Goal: Entertainment & Leisure: Browse casually

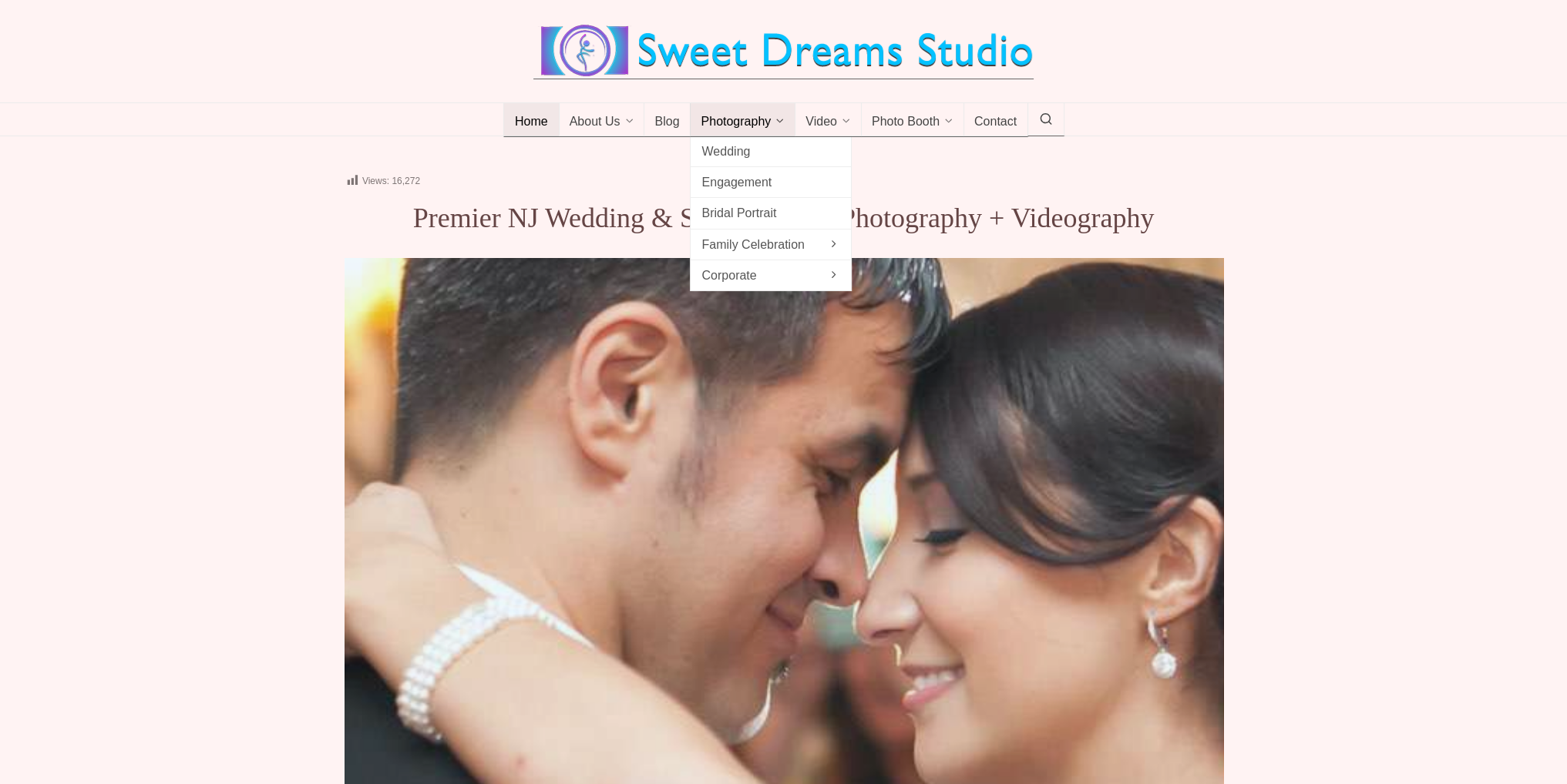
click at [709, 122] on span "Photography" at bounding box center [736, 122] width 70 height 15
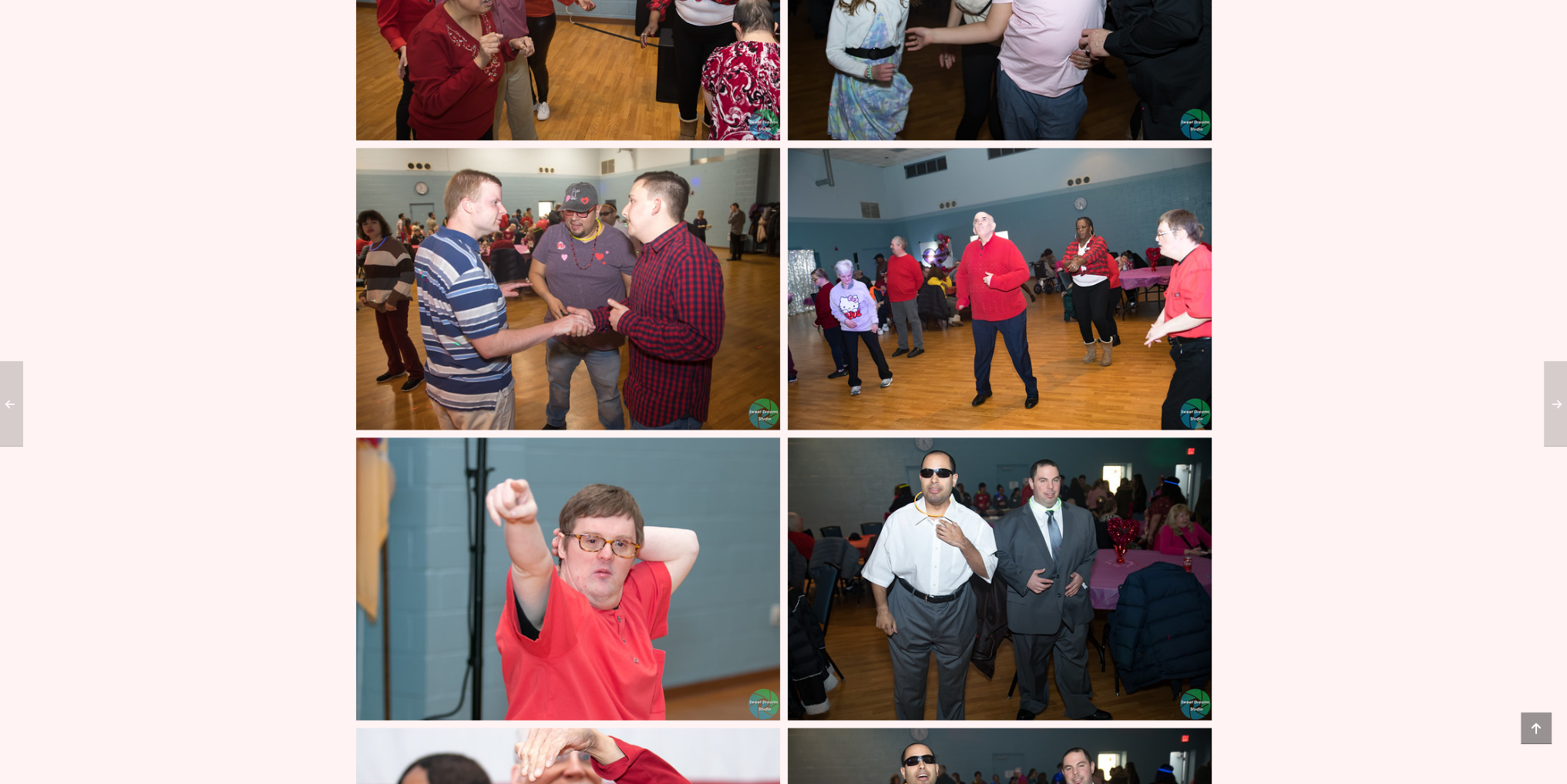
scroll to position [2157, 0]
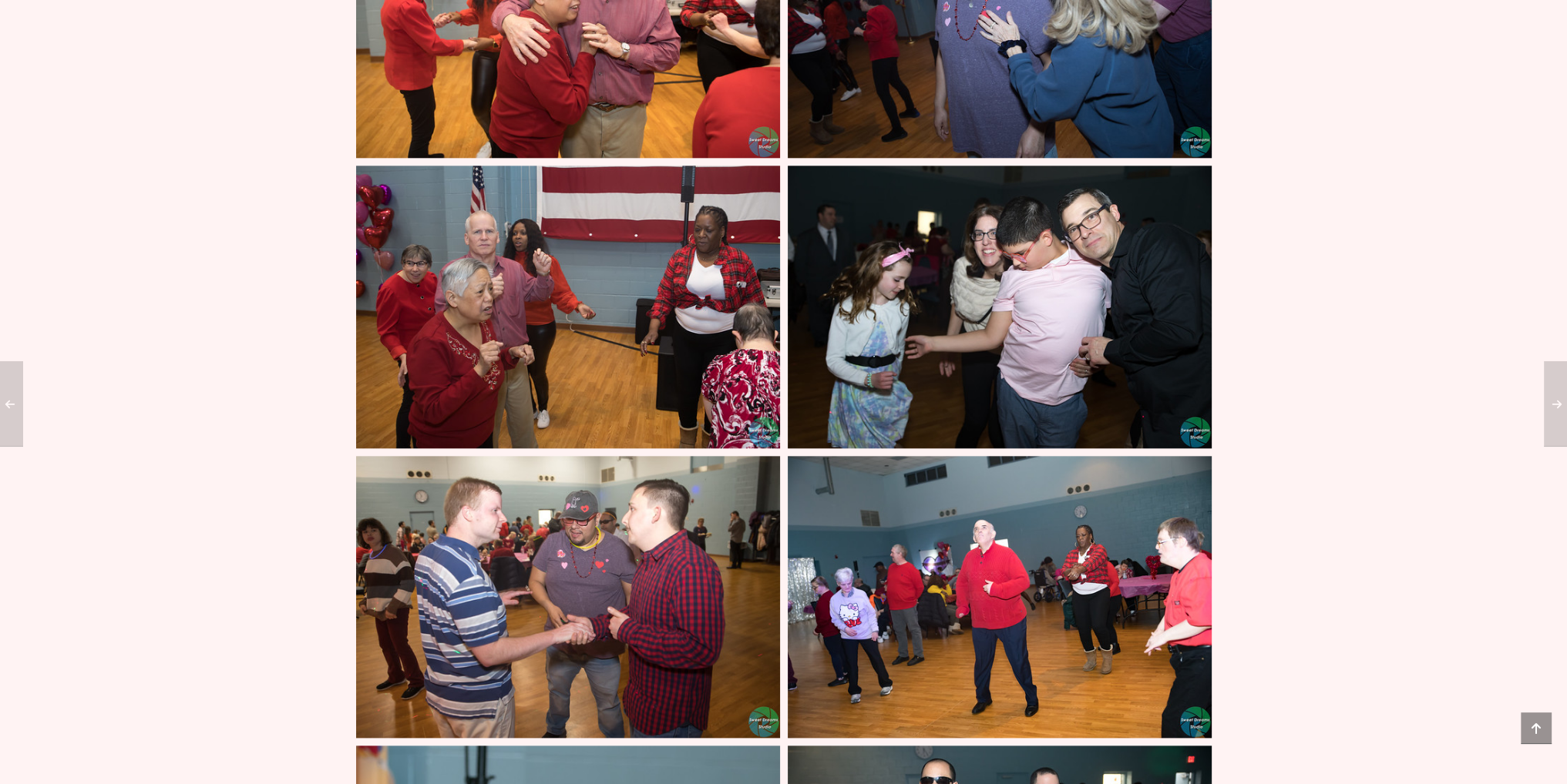
click at [1046, 278] on img at bounding box center [999, 307] width 423 height 283
click at [636, 598] on img at bounding box center [567, 597] width 423 height 283
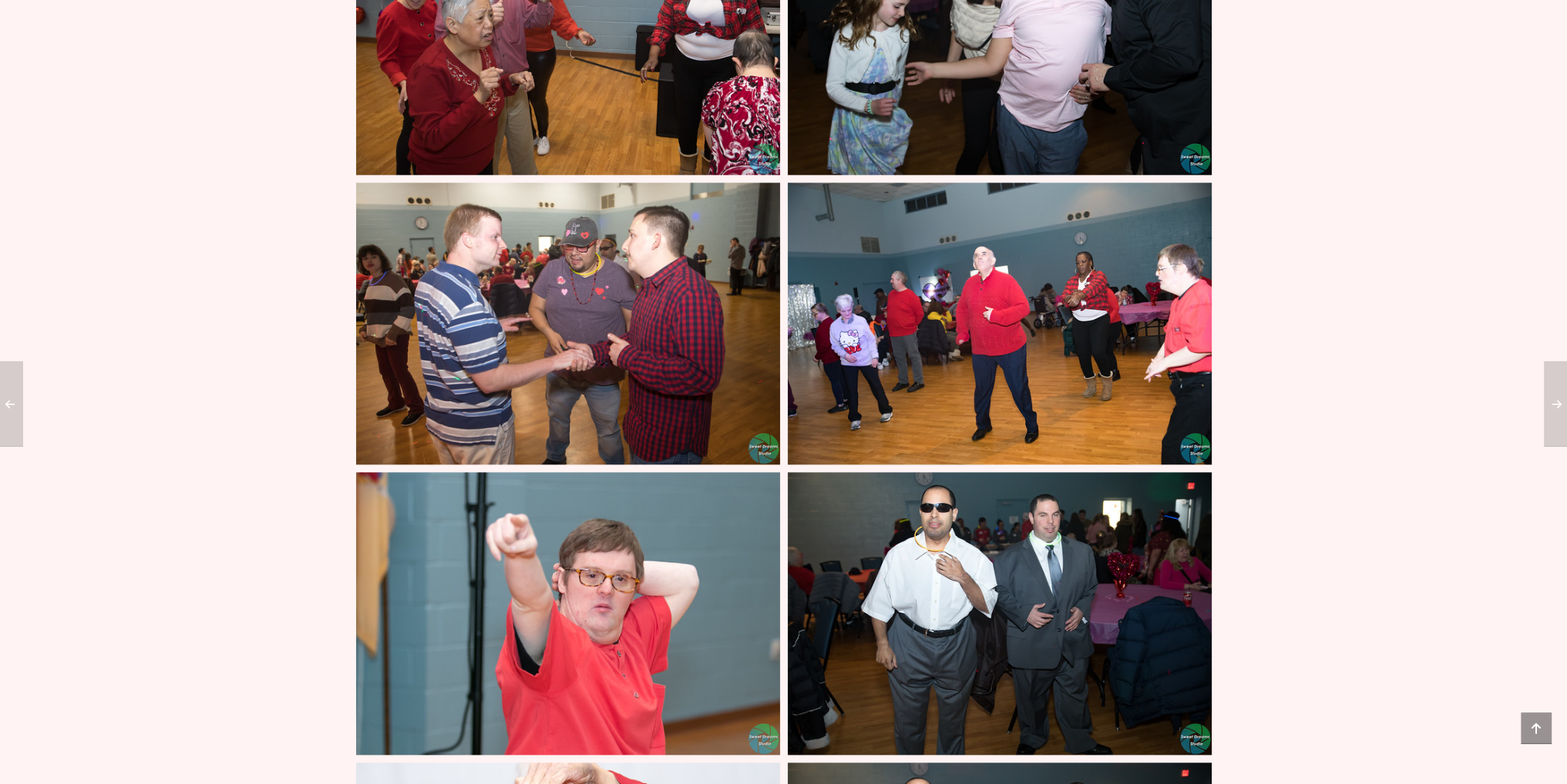
scroll to position [2465, 0]
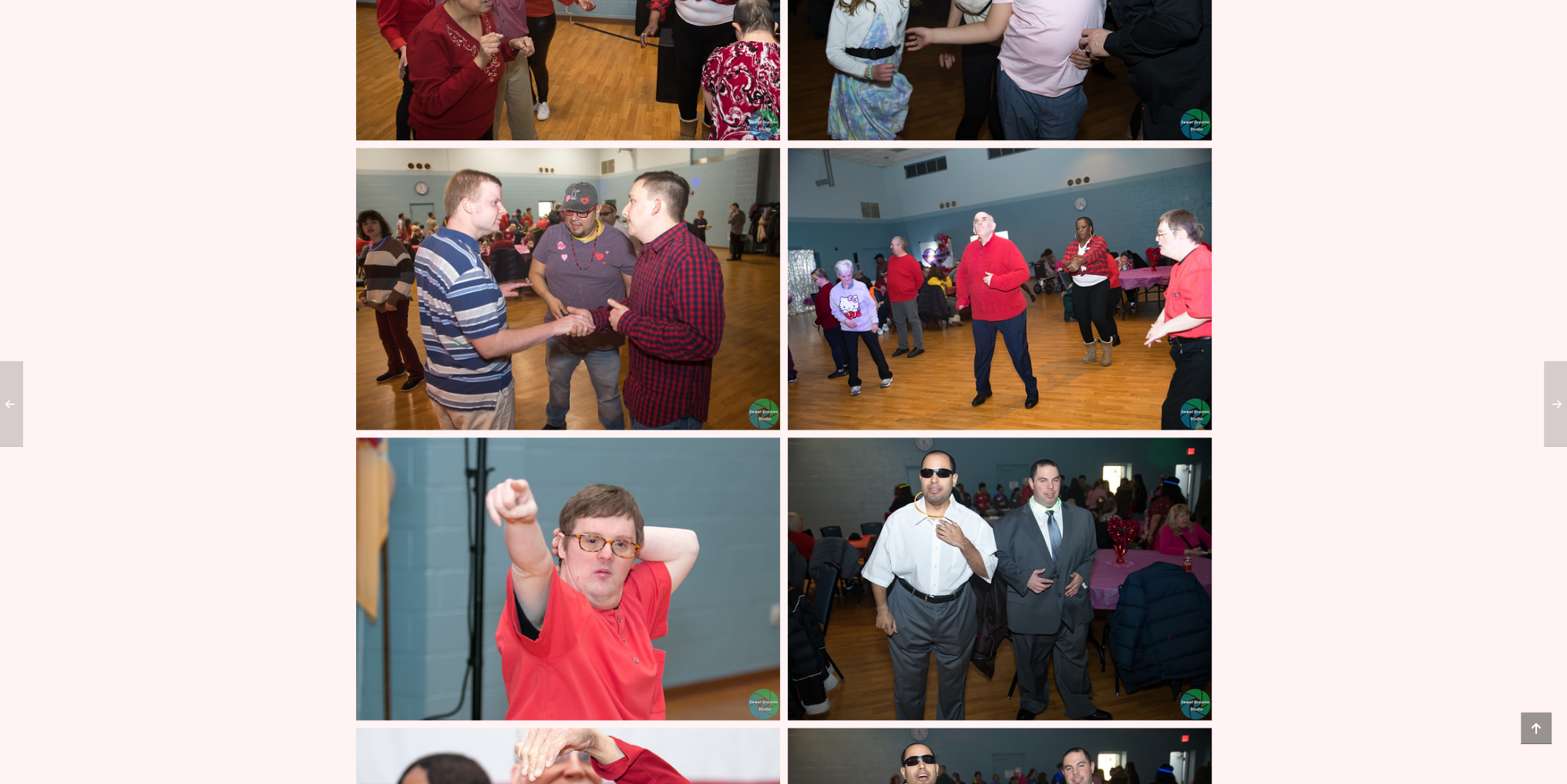
click at [941, 485] on img at bounding box center [999, 579] width 423 height 283
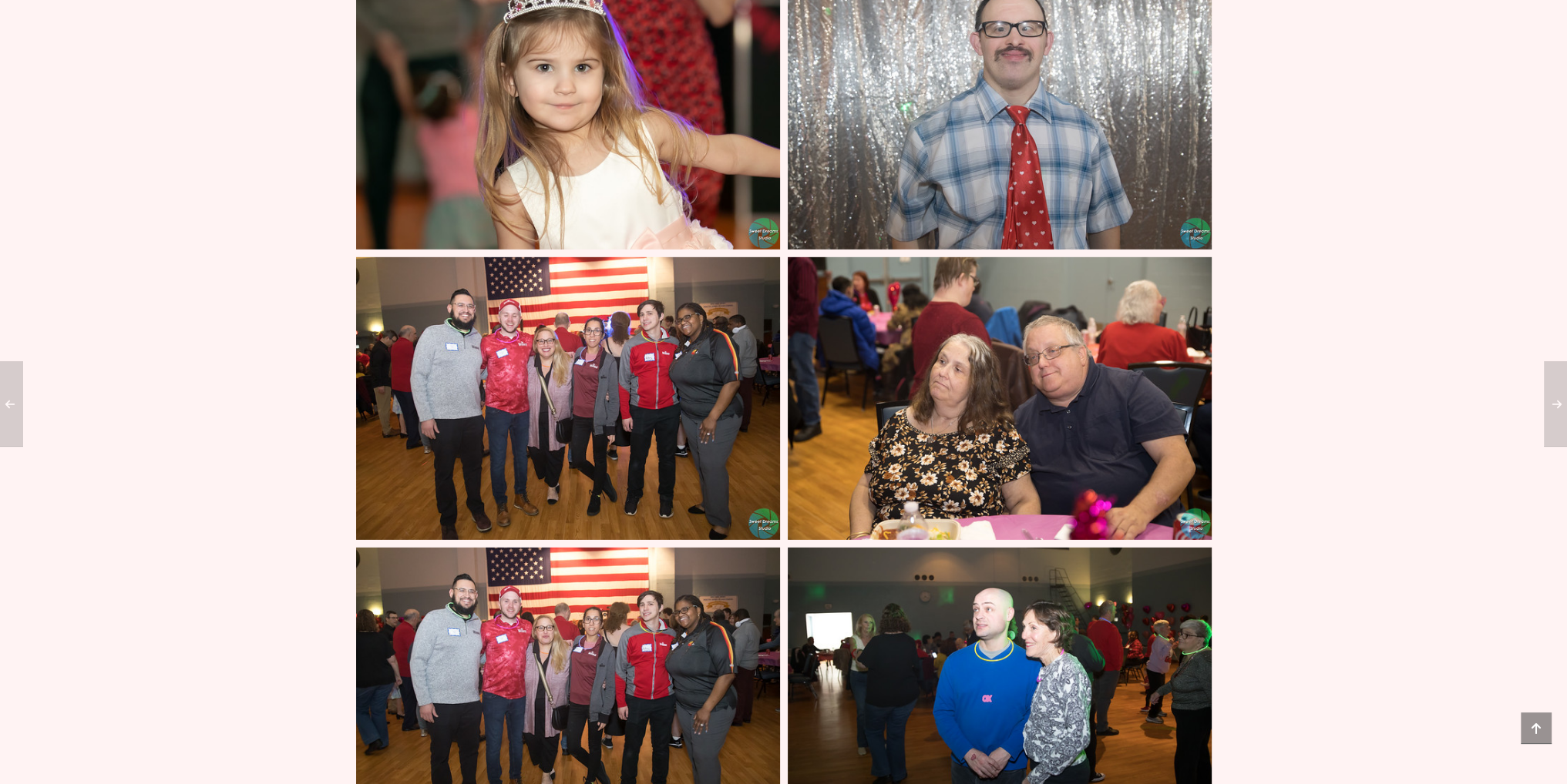
scroll to position [6779, 0]
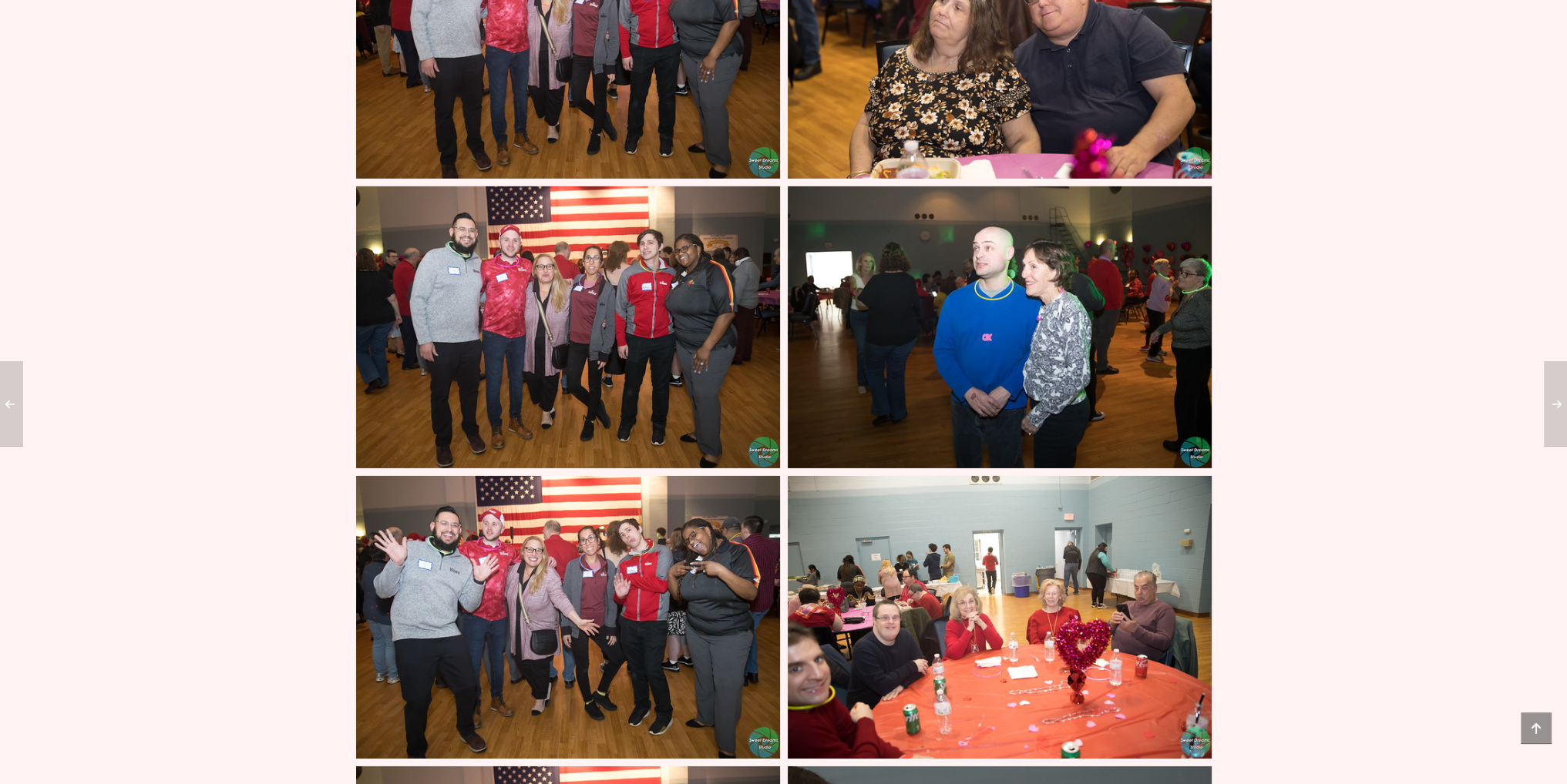
click at [1122, 601] on img at bounding box center [999, 617] width 423 height 283
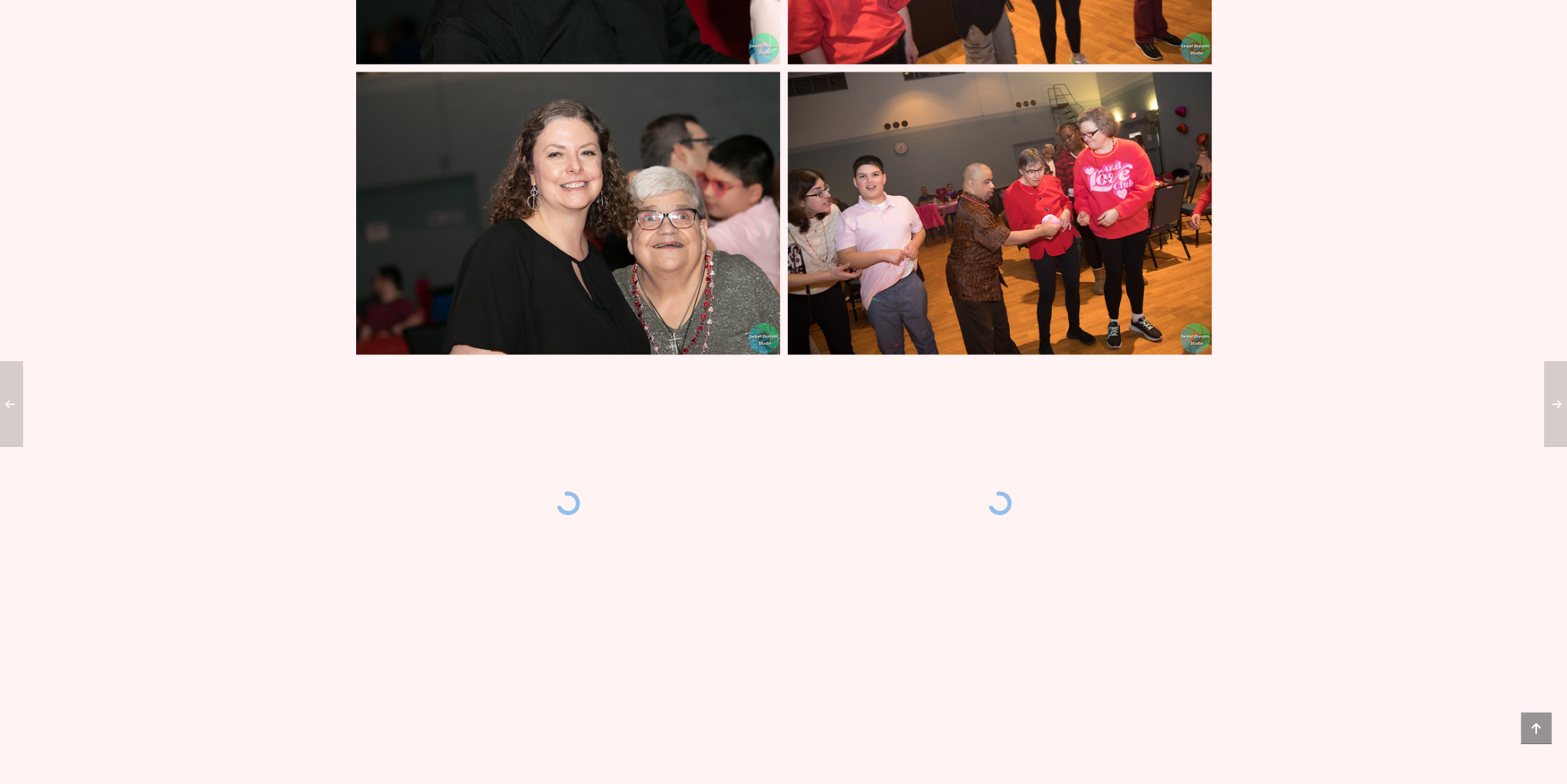
scroll to position [11247, 0]
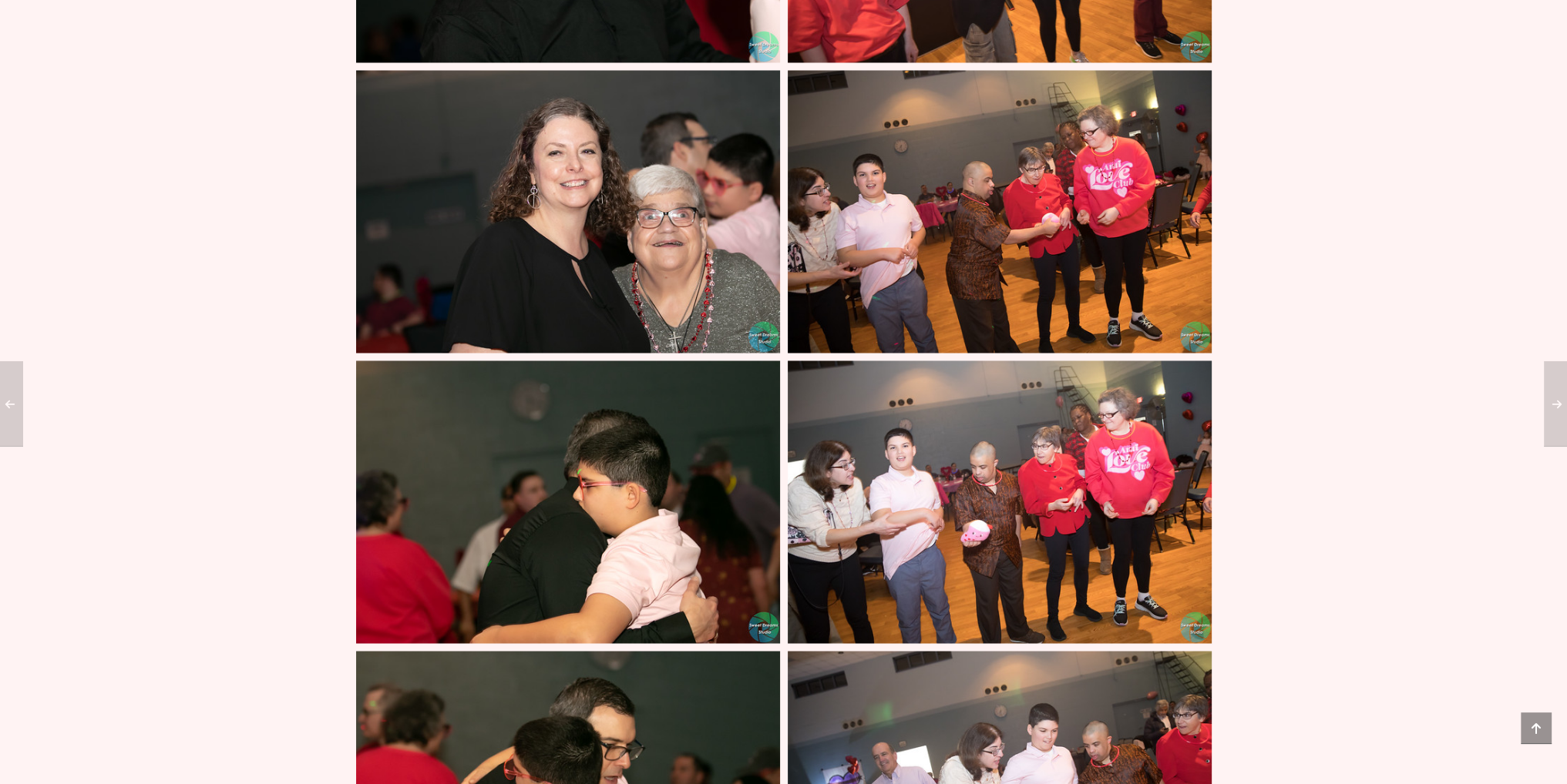
click at [1023, 207] on img at bounding box center [999, 211] width 423 height 283
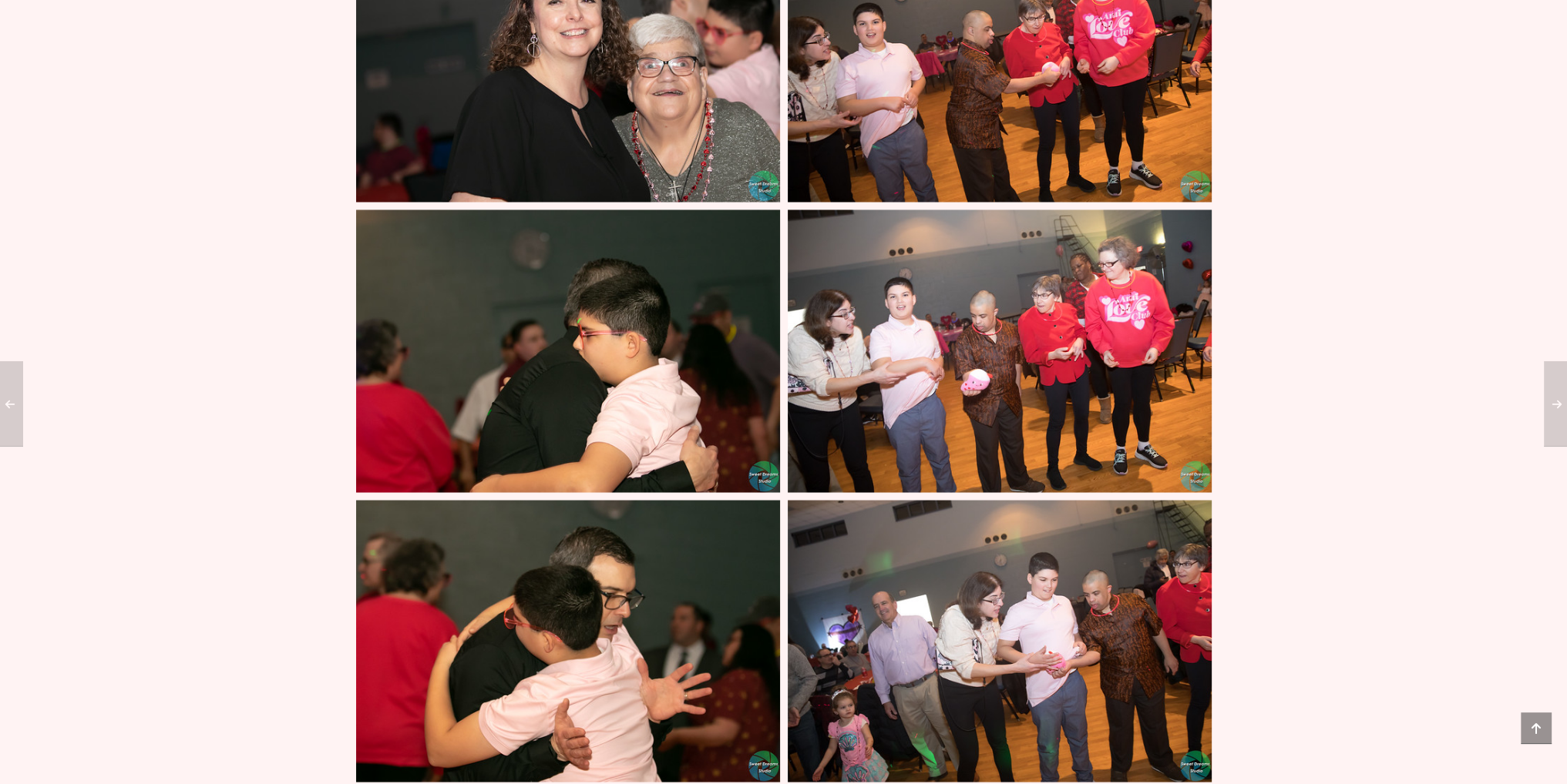
scroll to position [11401, 0]
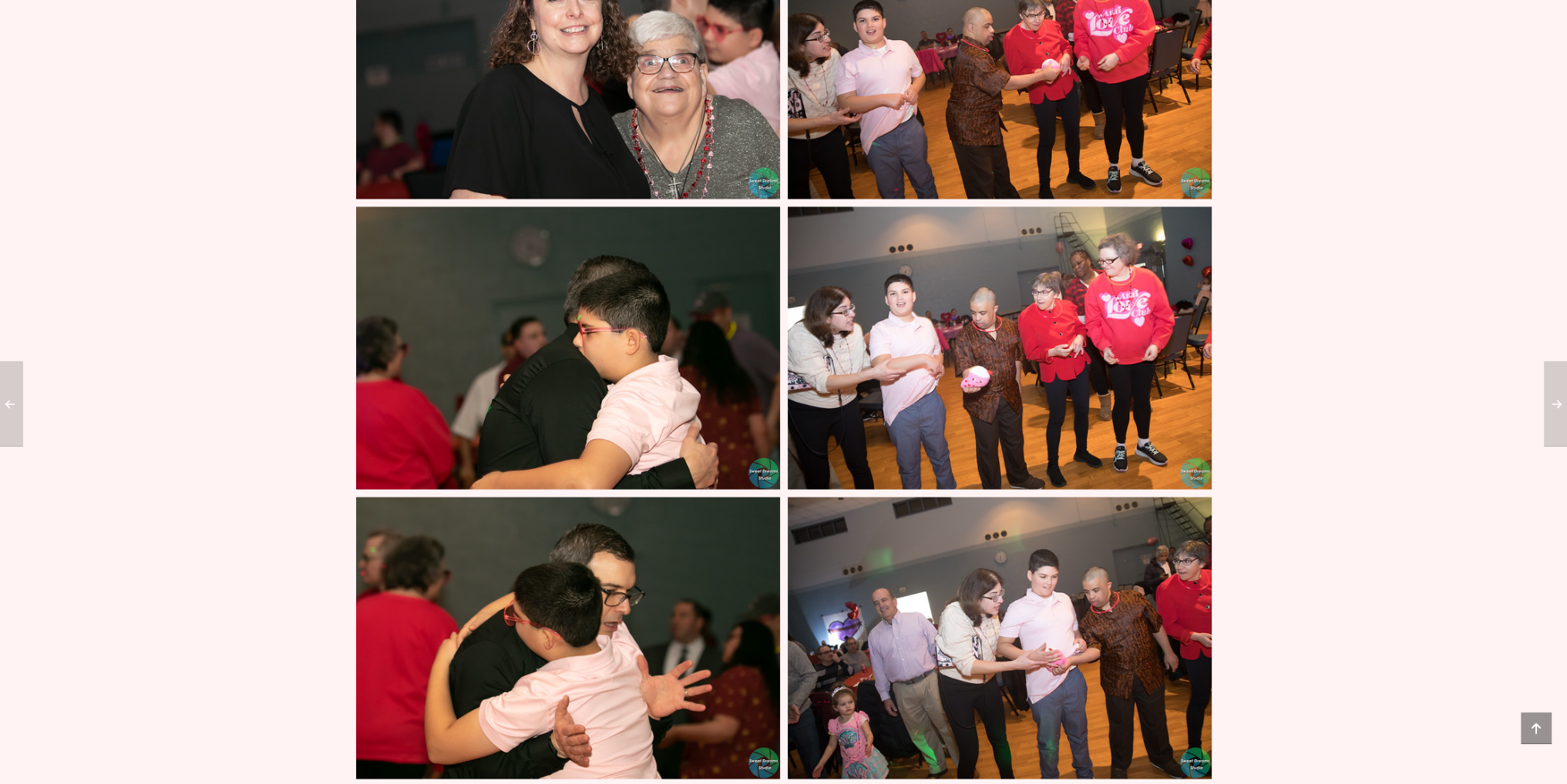
click at [555, 615] on img at bounding box center [567, 638] width 423 height 283
click at [605, 333] on img at bounding box center [567, 347] width 423 height 283
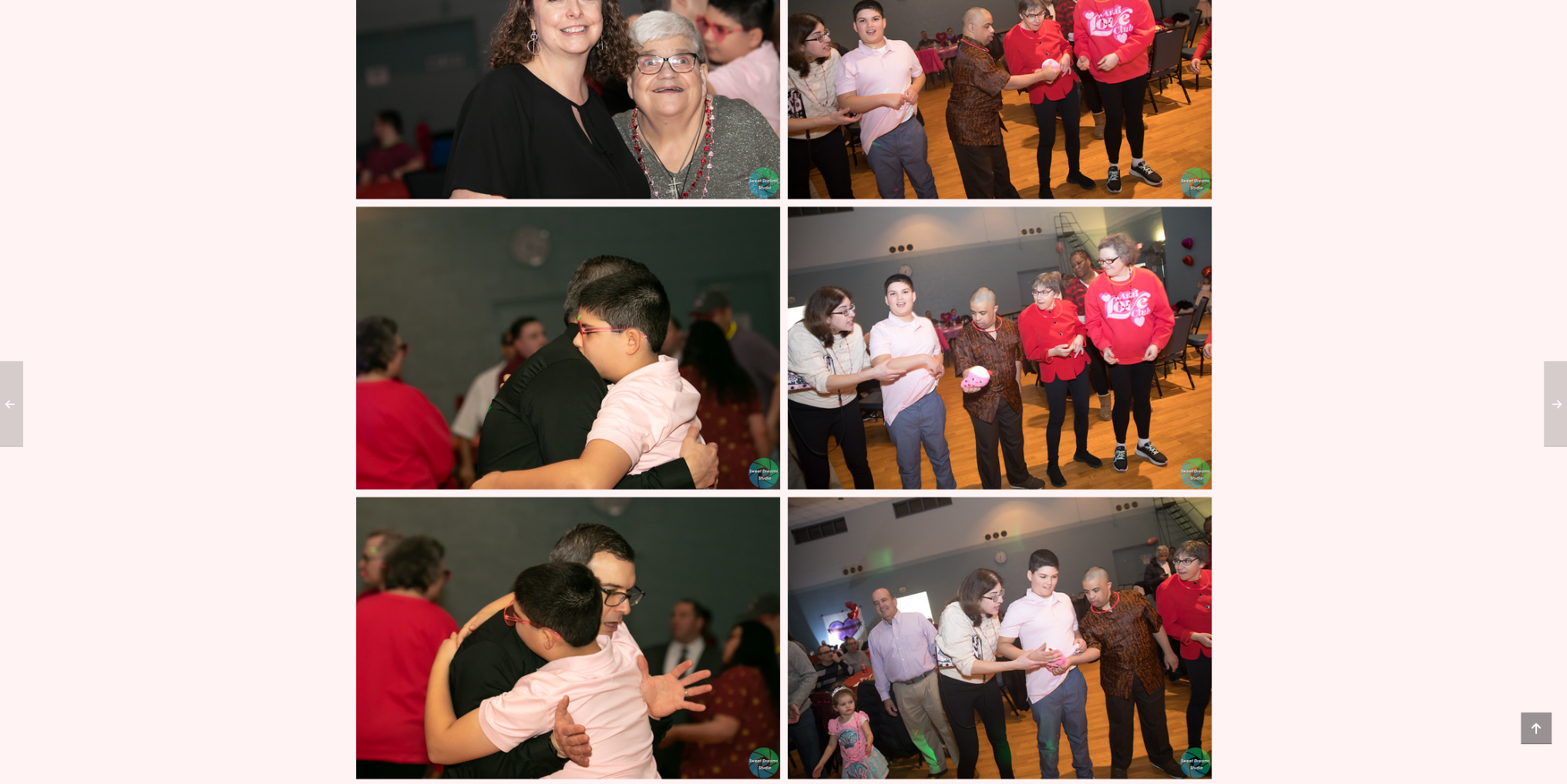
click at [981, 302] on img at bounding box center [999, 347] width 423 height 283
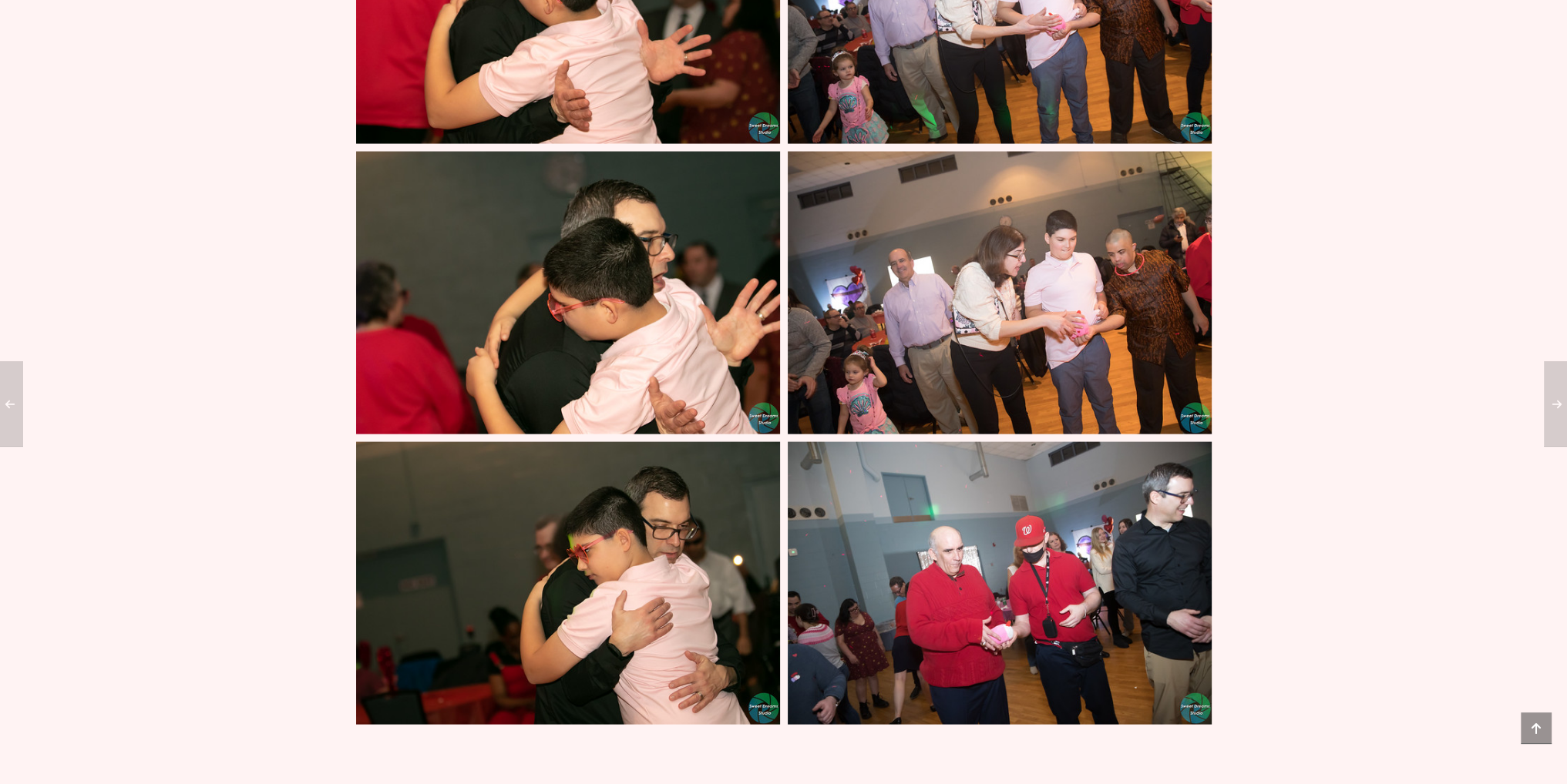
scroll to position [12325, 0]
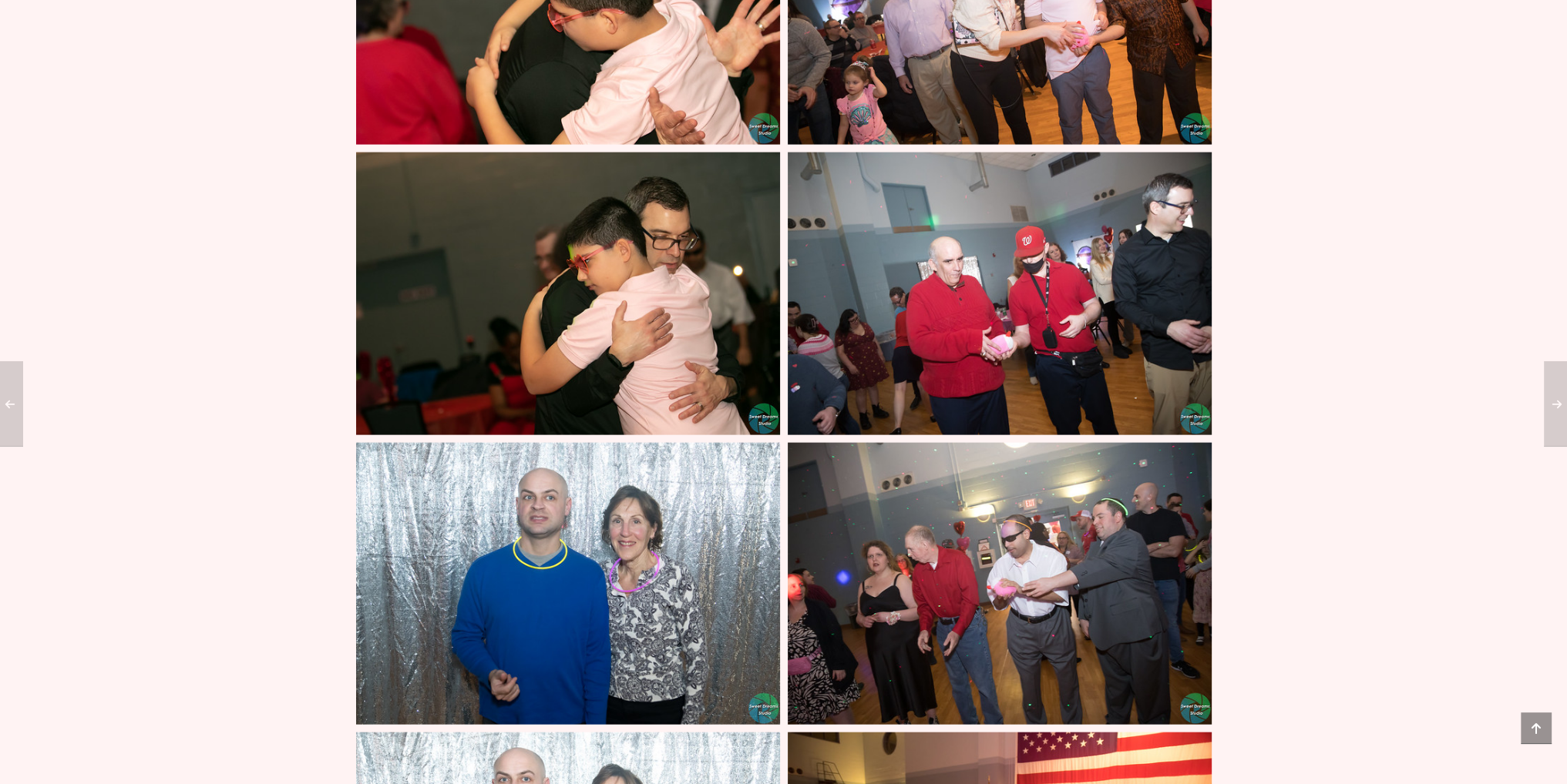
click at [641, 247] on img at bounding box center [567, 294] width 423 height 283
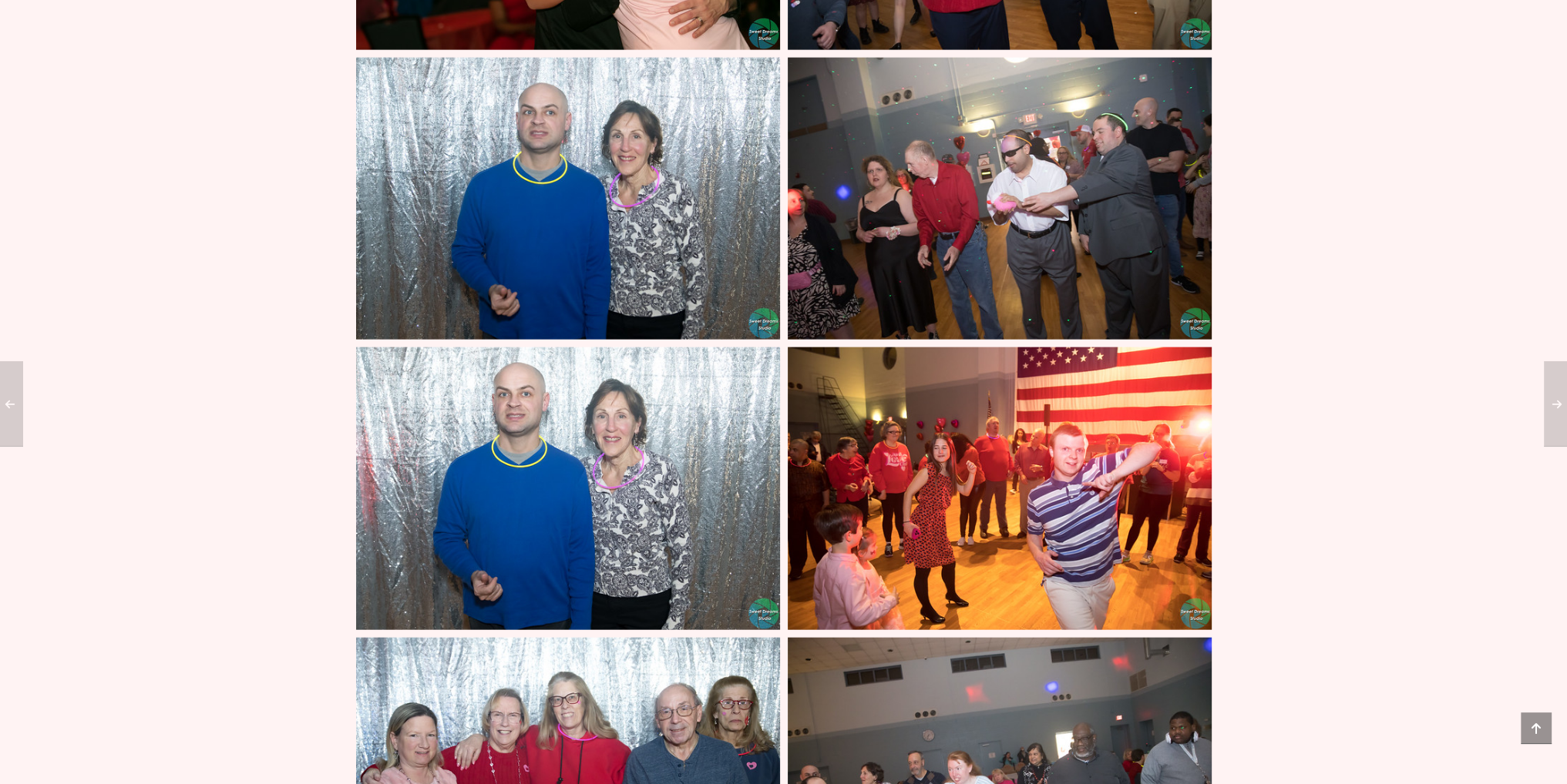
click at [657, 352] on img at bounding box center [567, 489] width 423 height 283
click at [978, 401] on img at bounding box center [999, 489] width 423 height 283
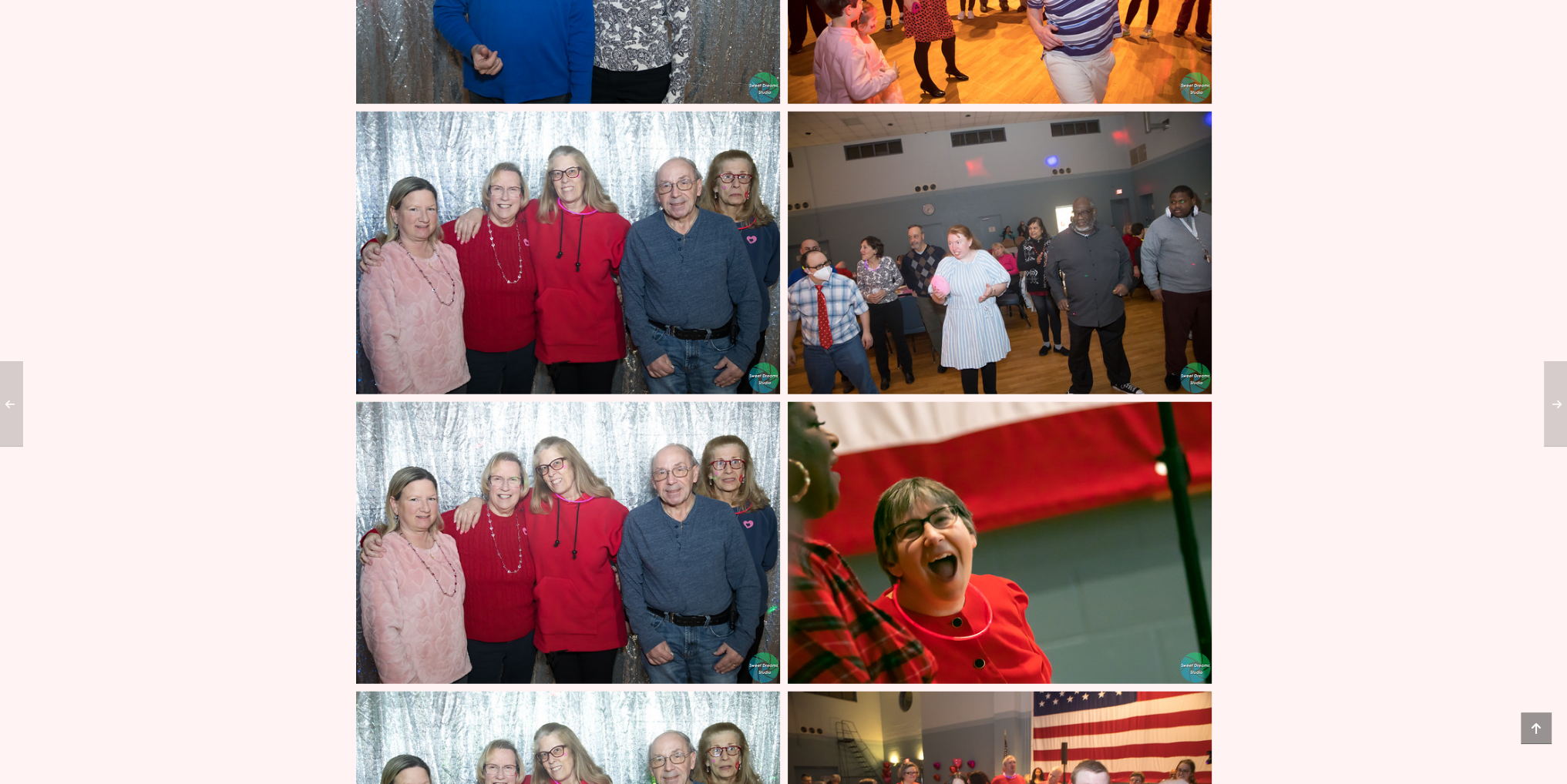
scroll to position [13095, 0]
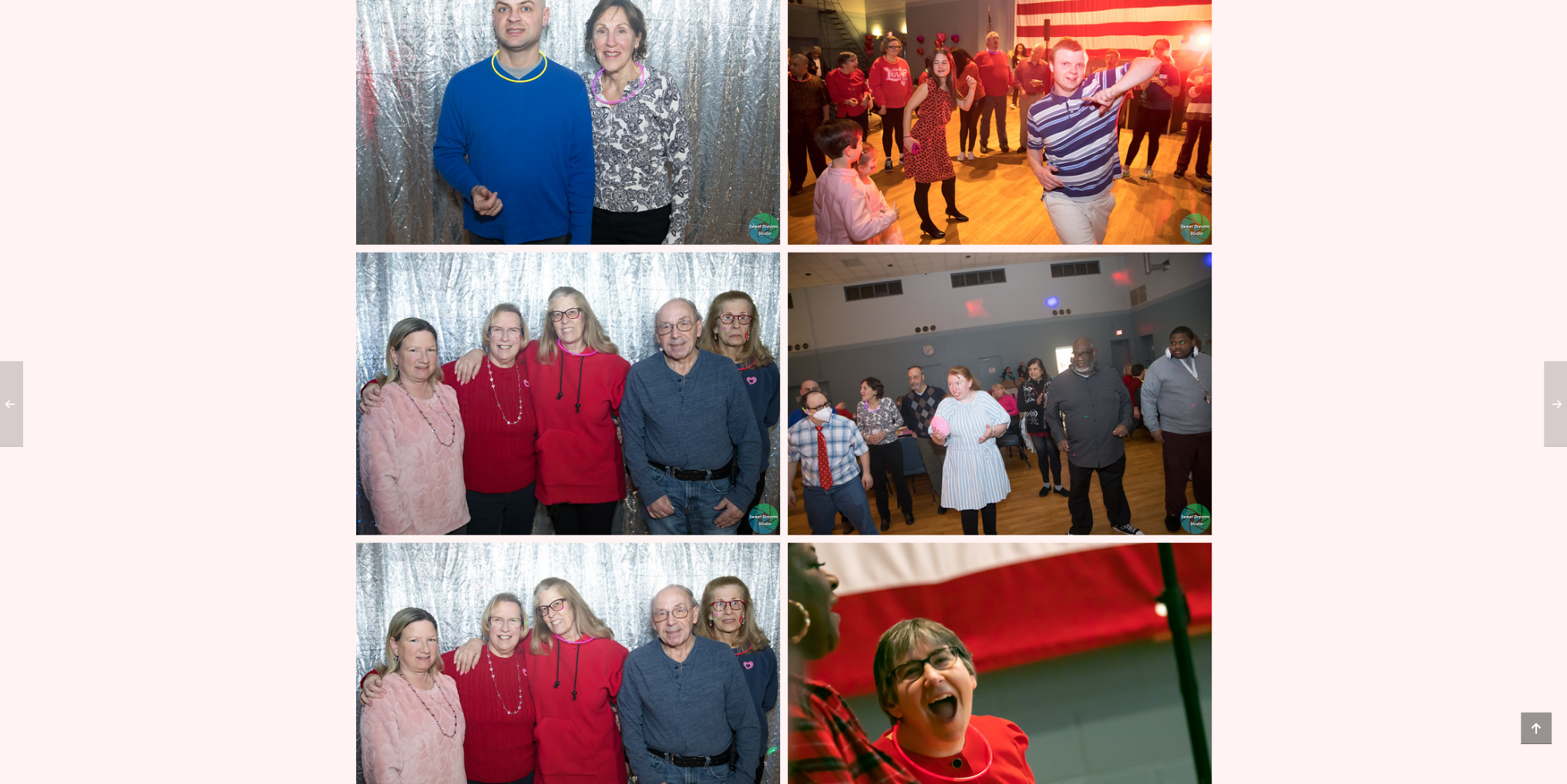
click at [1011, 357] on img at bounding box center [999, 394] width 423 height 283
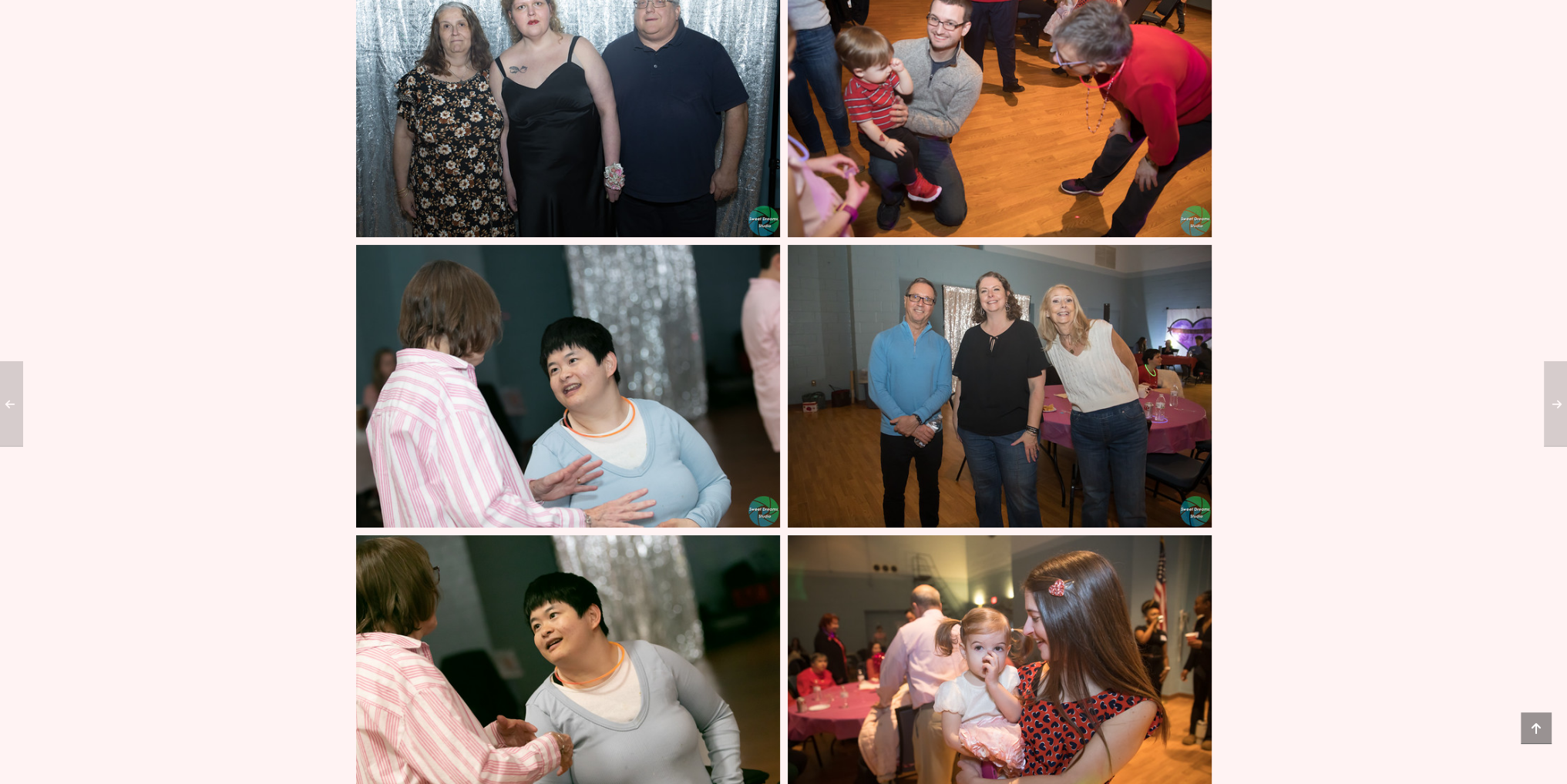
scroll to position [16177, 0]
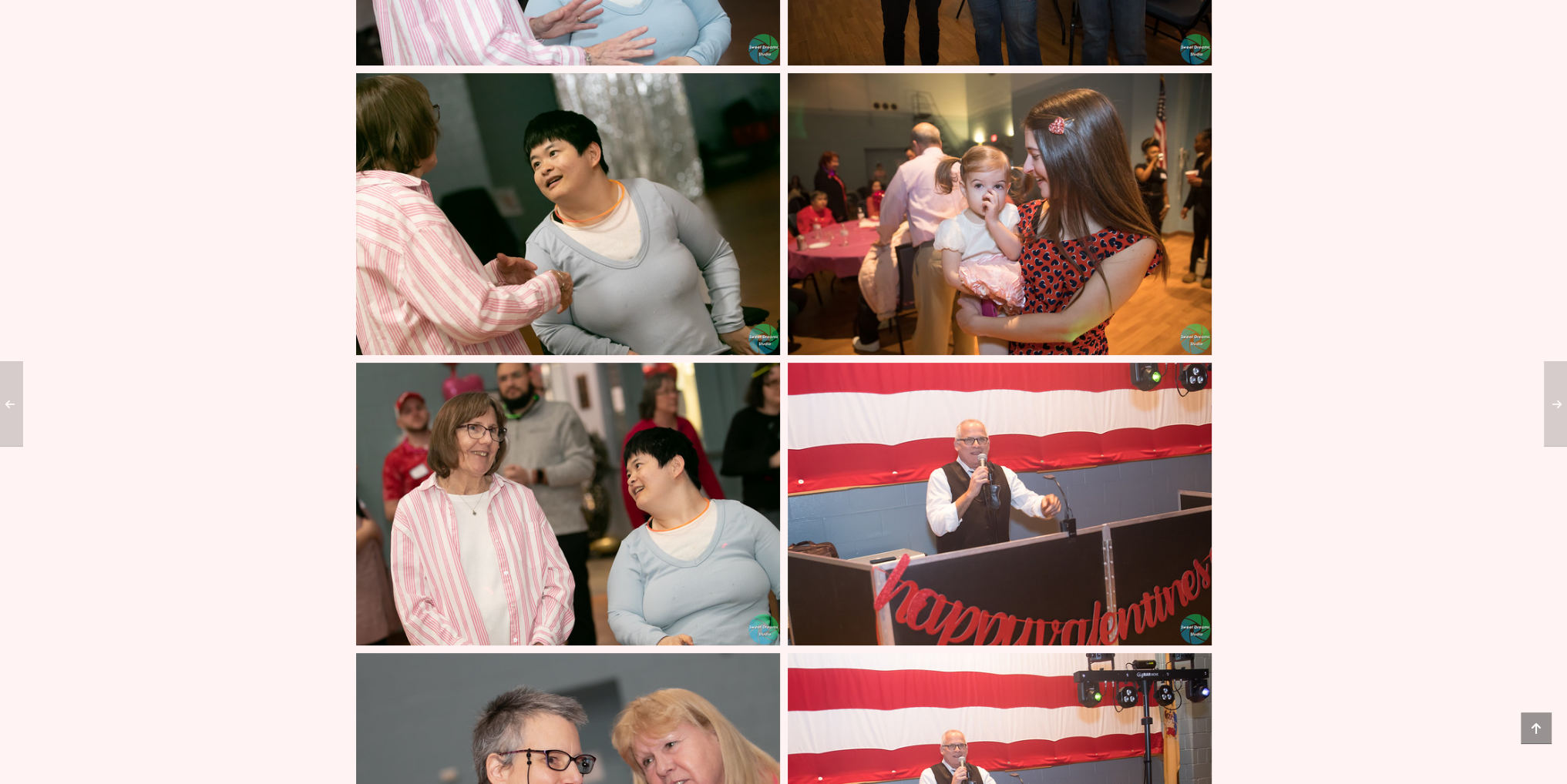
click at [635, 449] on img at bounding box center [567, 504] width 423 height 283
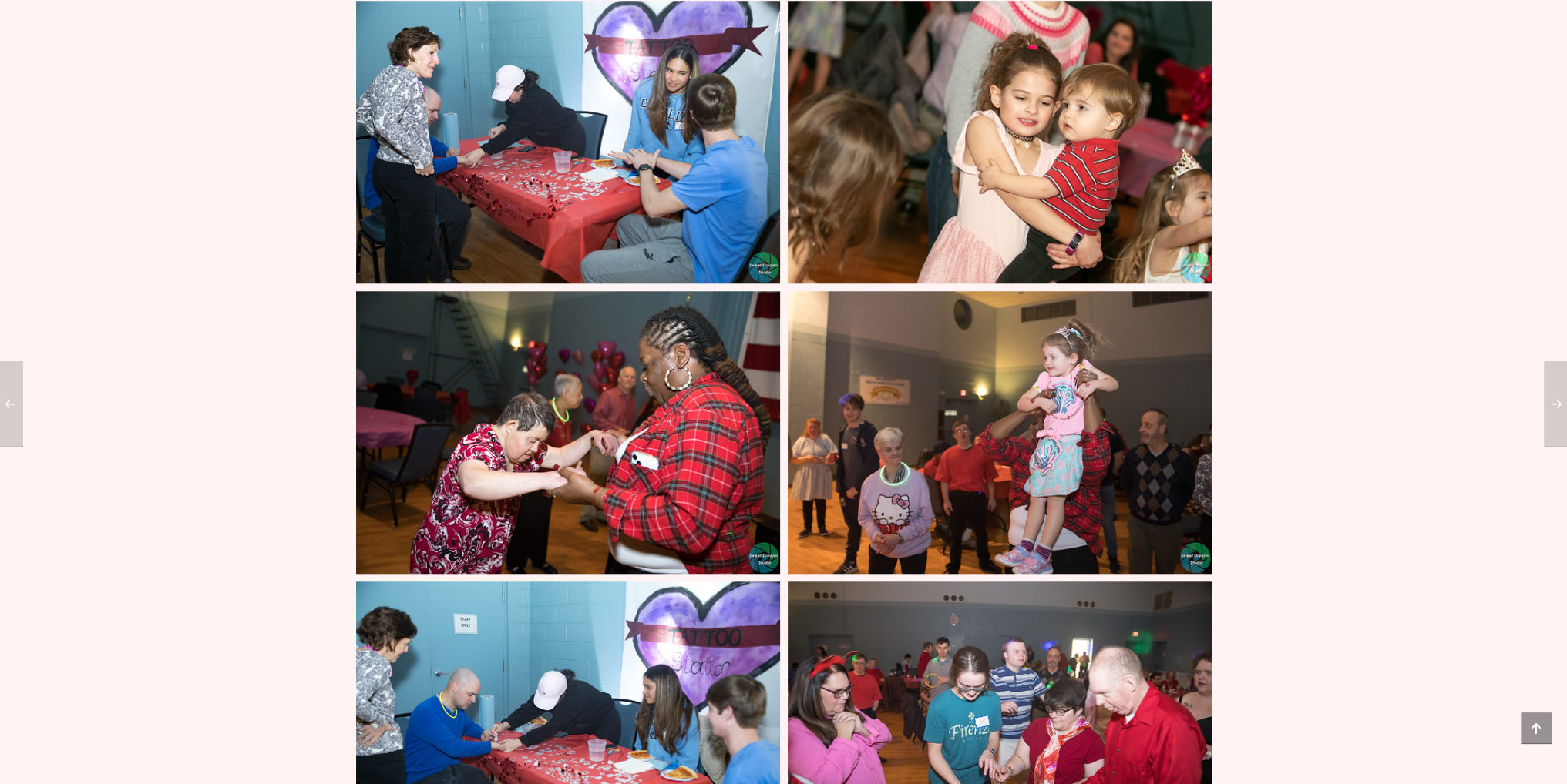
scroll to position [17949, 0]
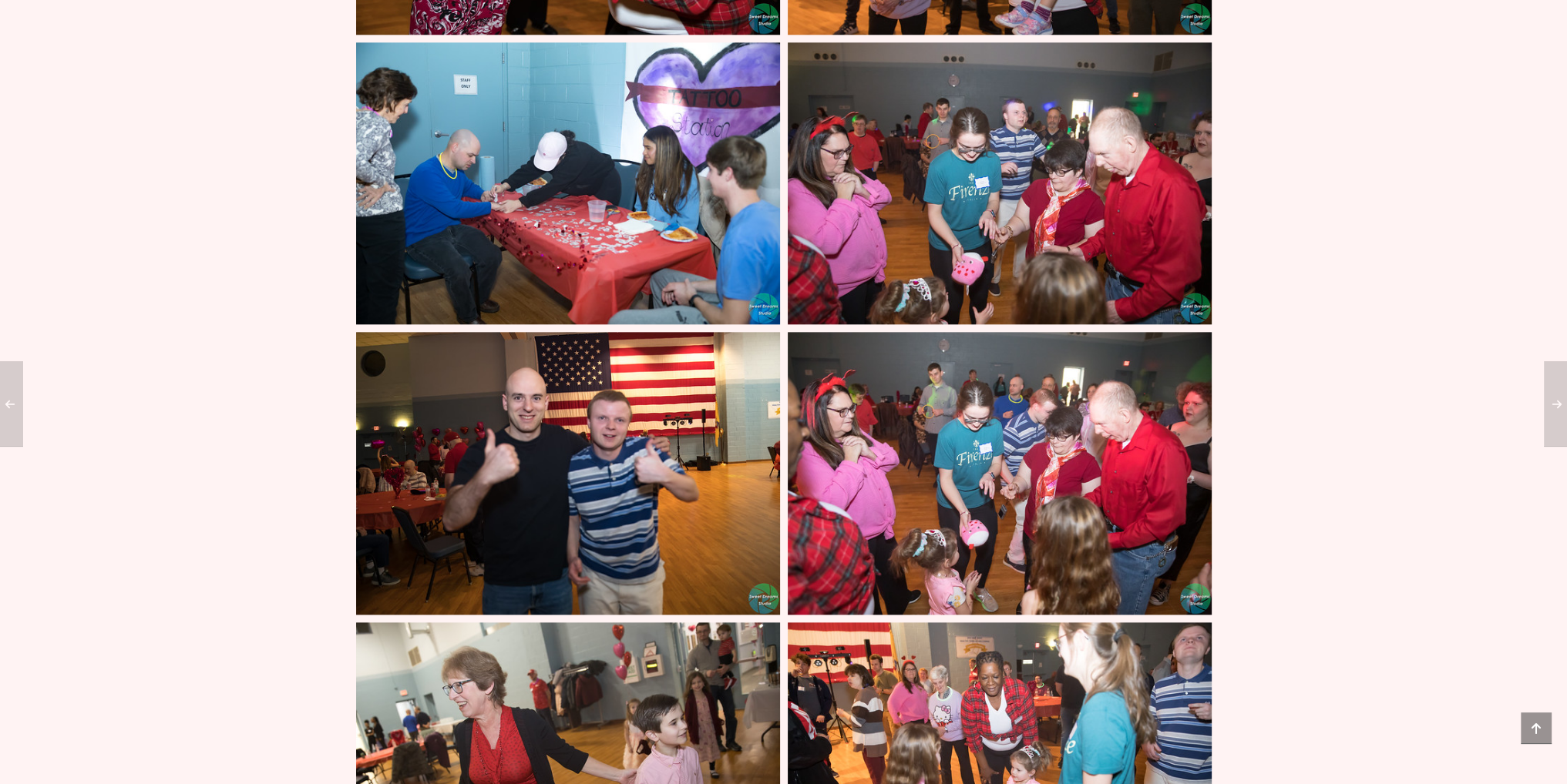
click at [892, 105] on img at bounding box center [999, 184] width 423 height 283
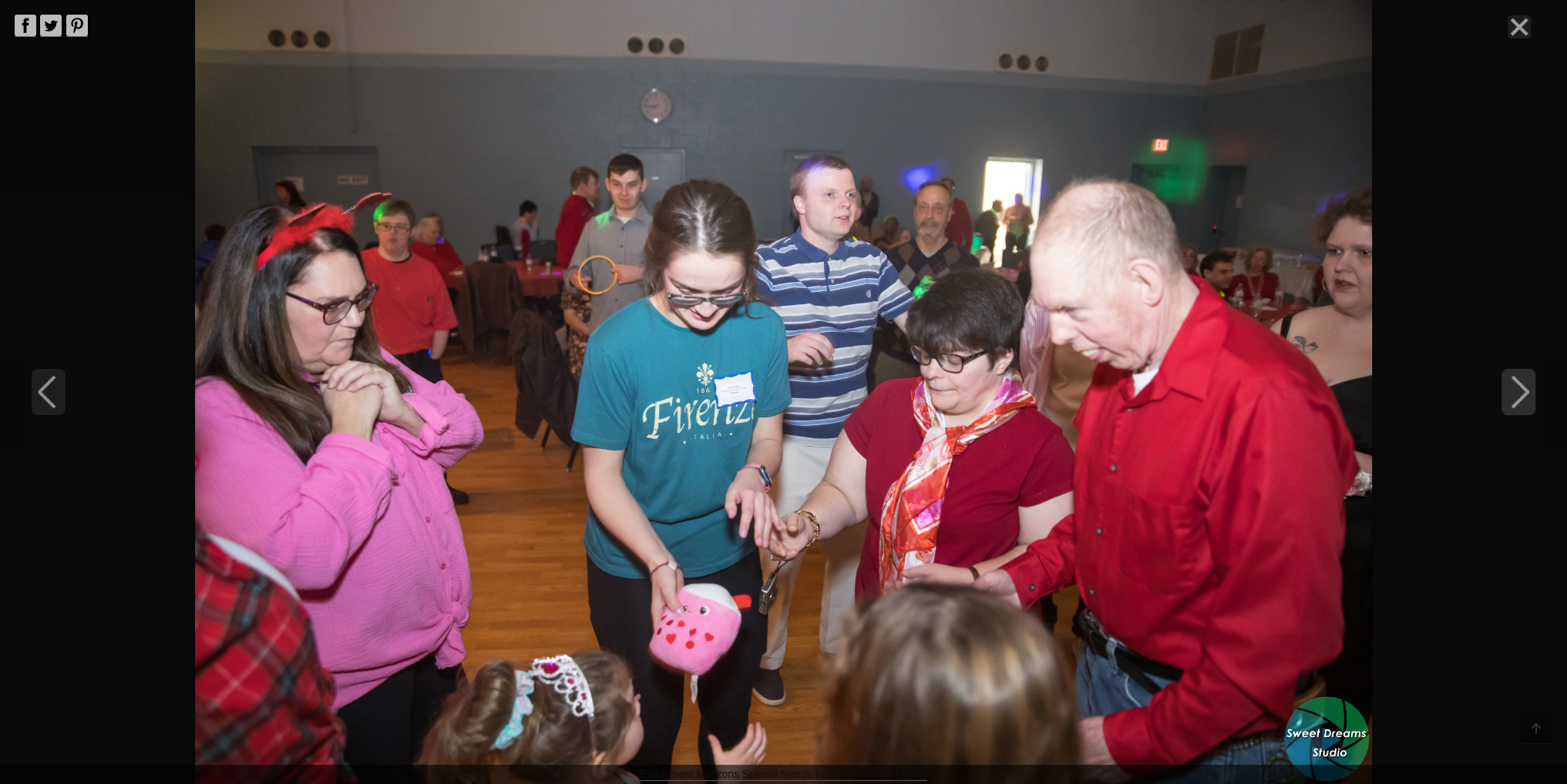
click at [1522, 389] on icon "Next" at bounding box center [1519, 392] width 34 height 46
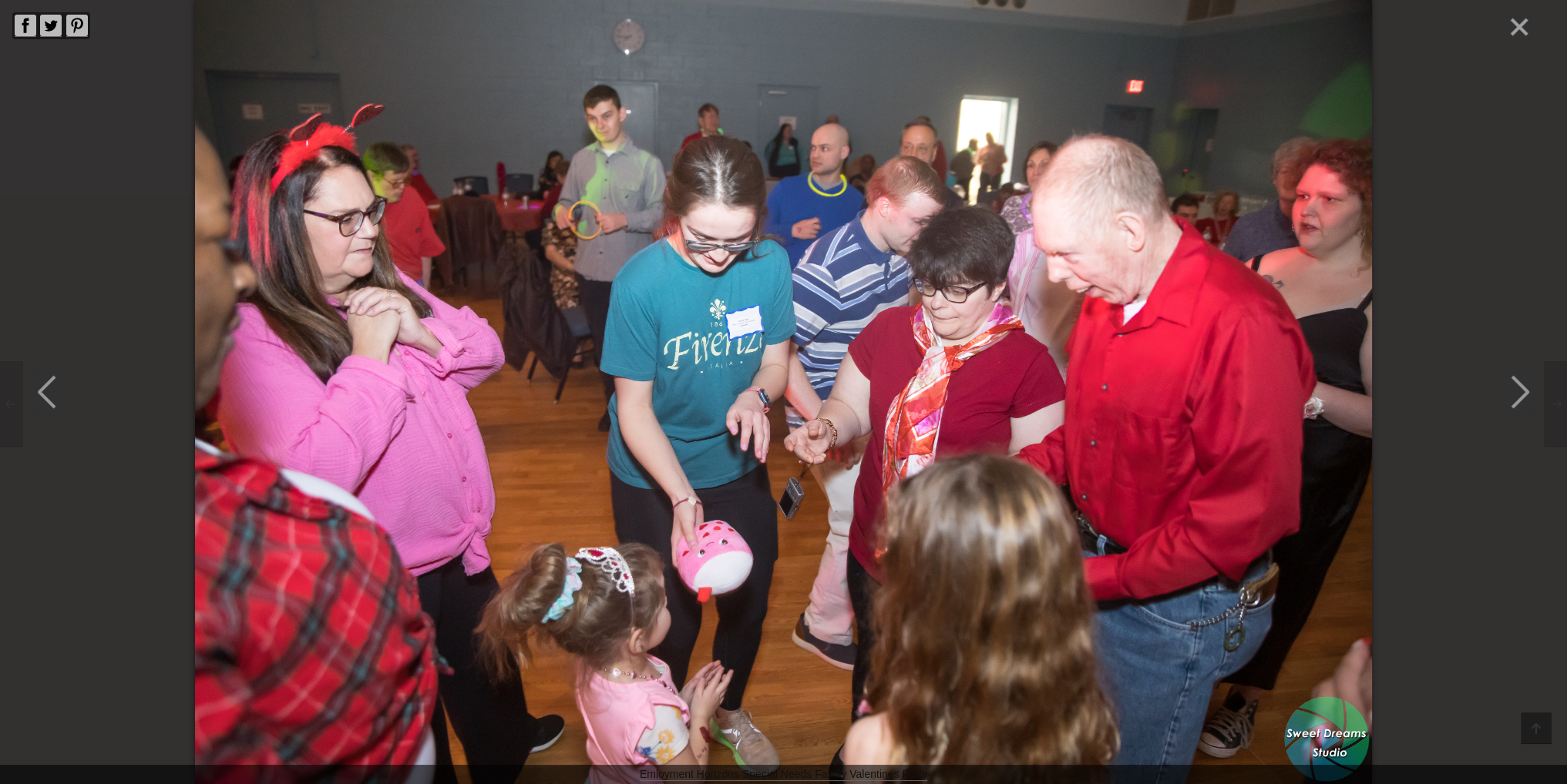
click at [1522, 389] on icon "Next" at bounding box center [1519, 392] width 34 height 46
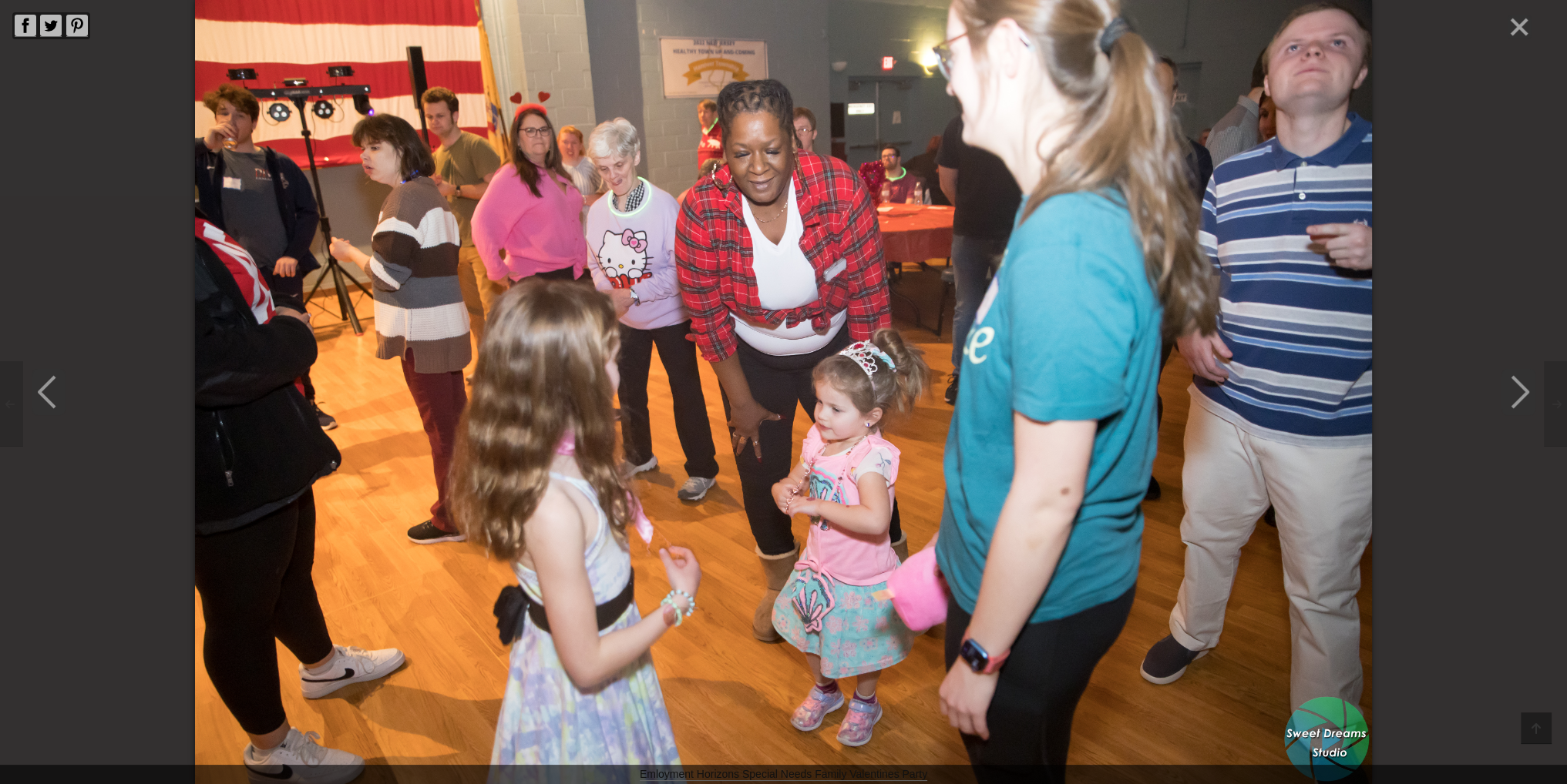
click at [1522, 389] on icon "Next" at bounding box center [1519, 392] width 34 height 46
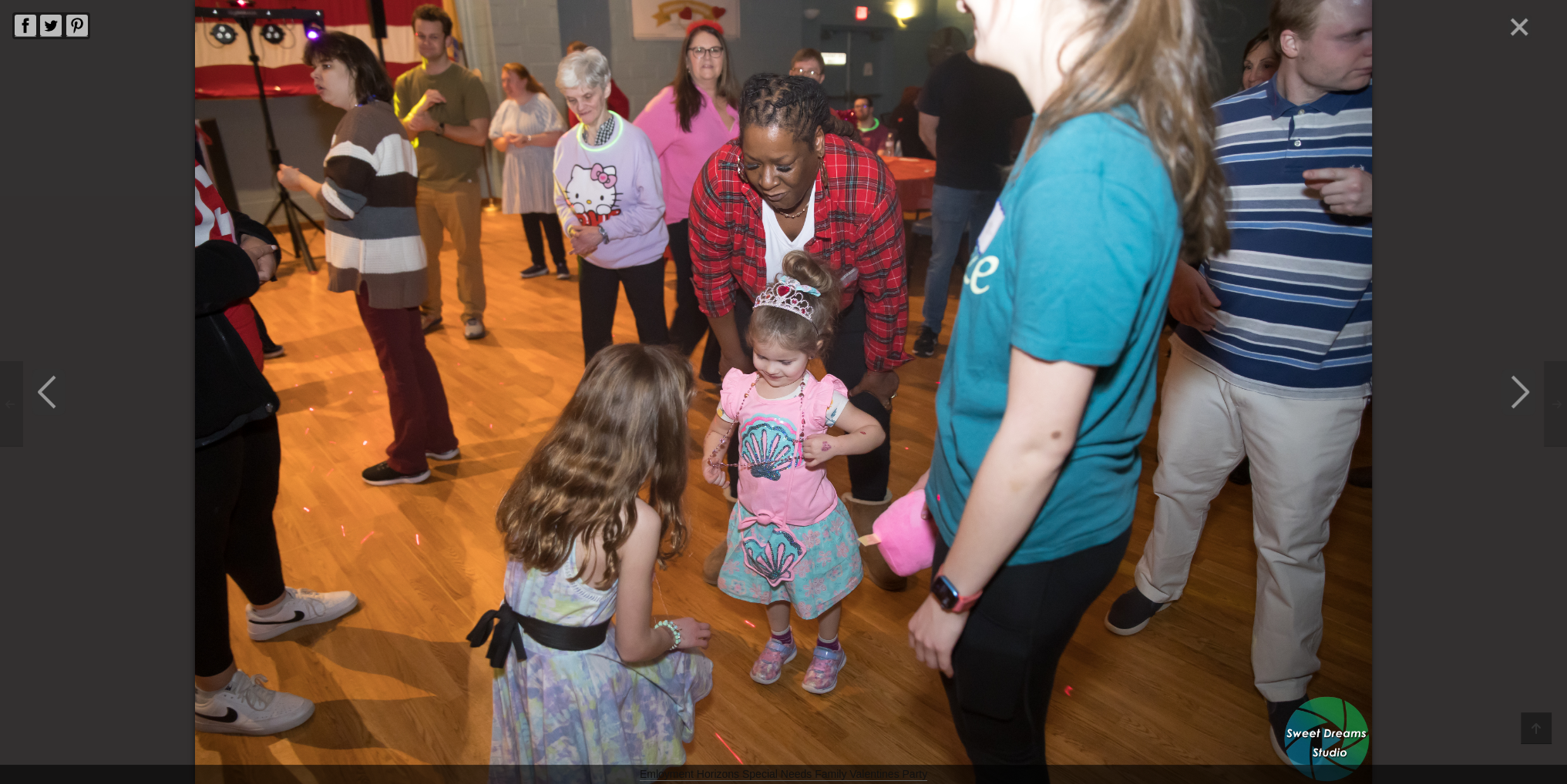
click at [1522, 389] on icon "Next" at bounding box center [1519, 392] width 34 height 46
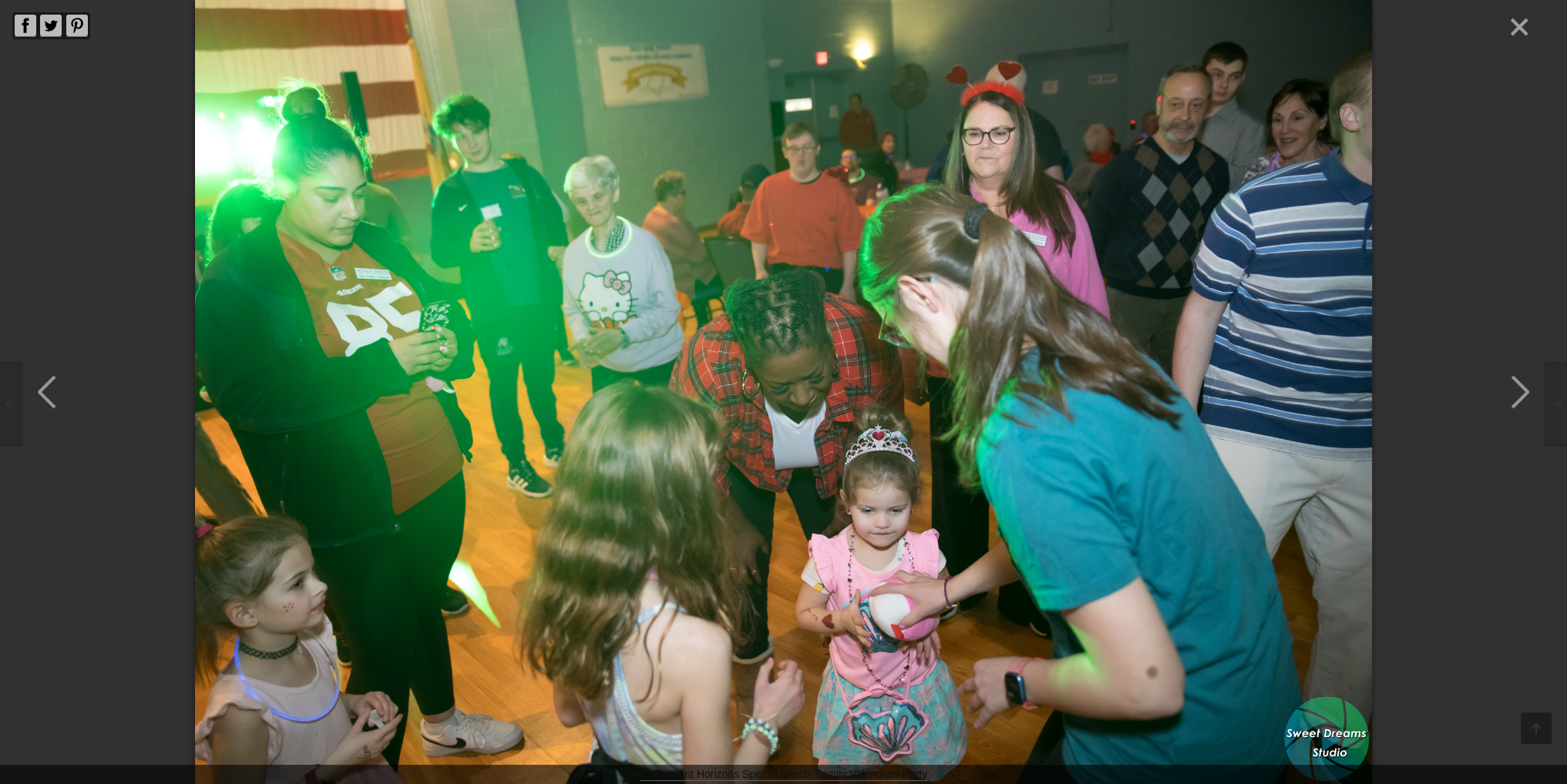
click at [1522, 389] on icon "Next" at bounding box center [1519, 392] width 34 height 46
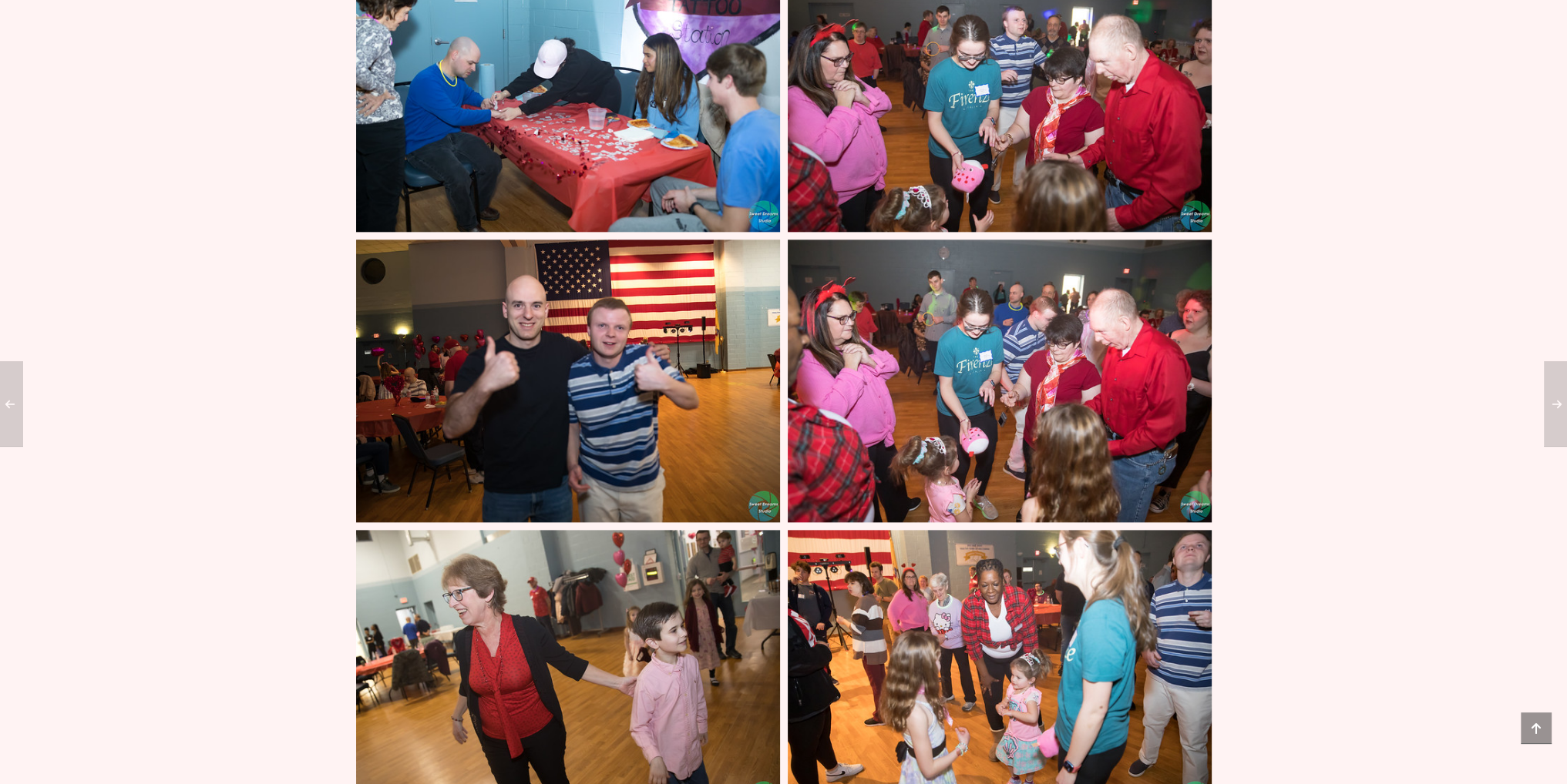
scroll to position [18256, 0]
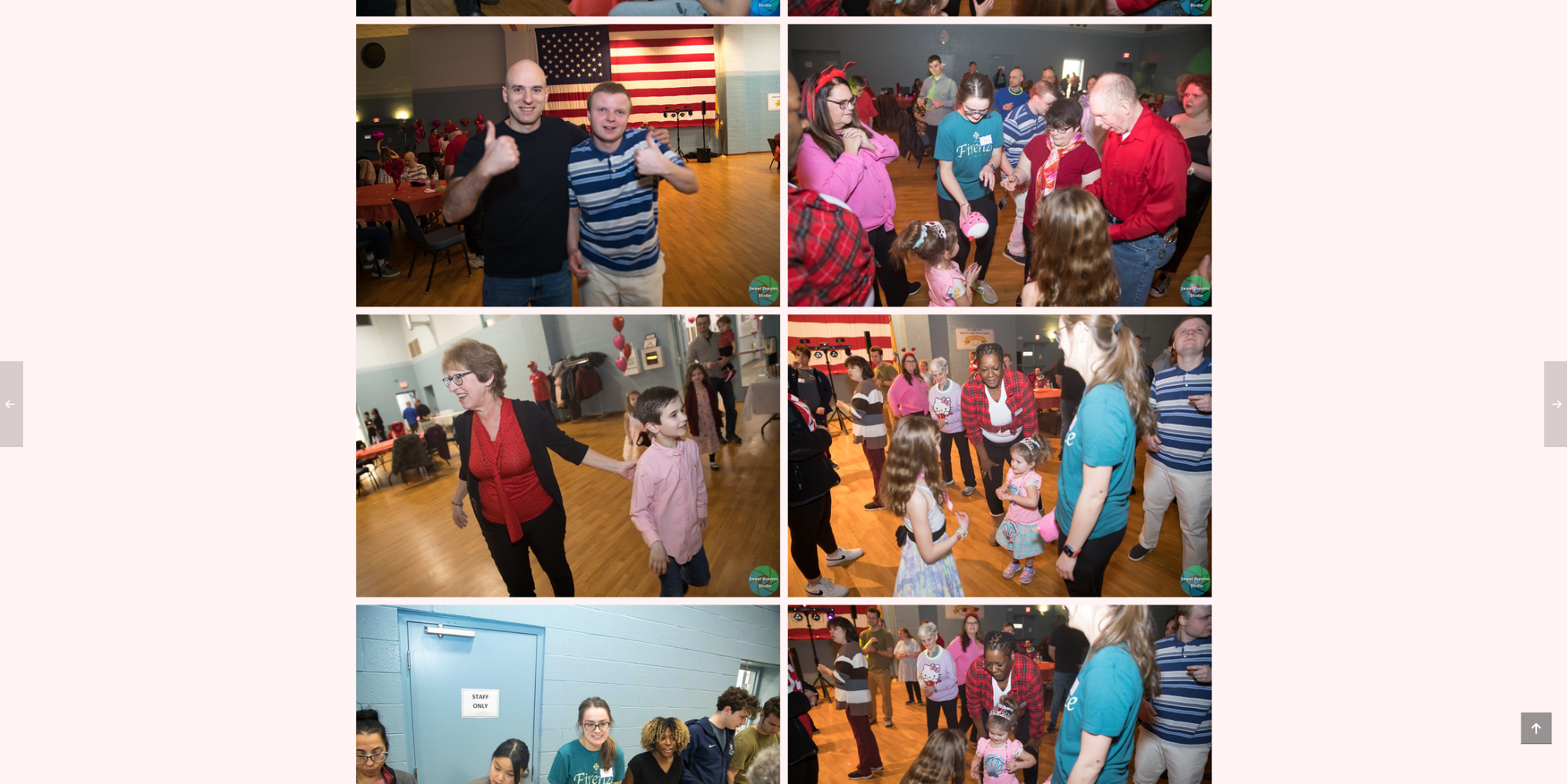
click at [641, 213] on img at bounding box center [567, 165] width 423 height 283
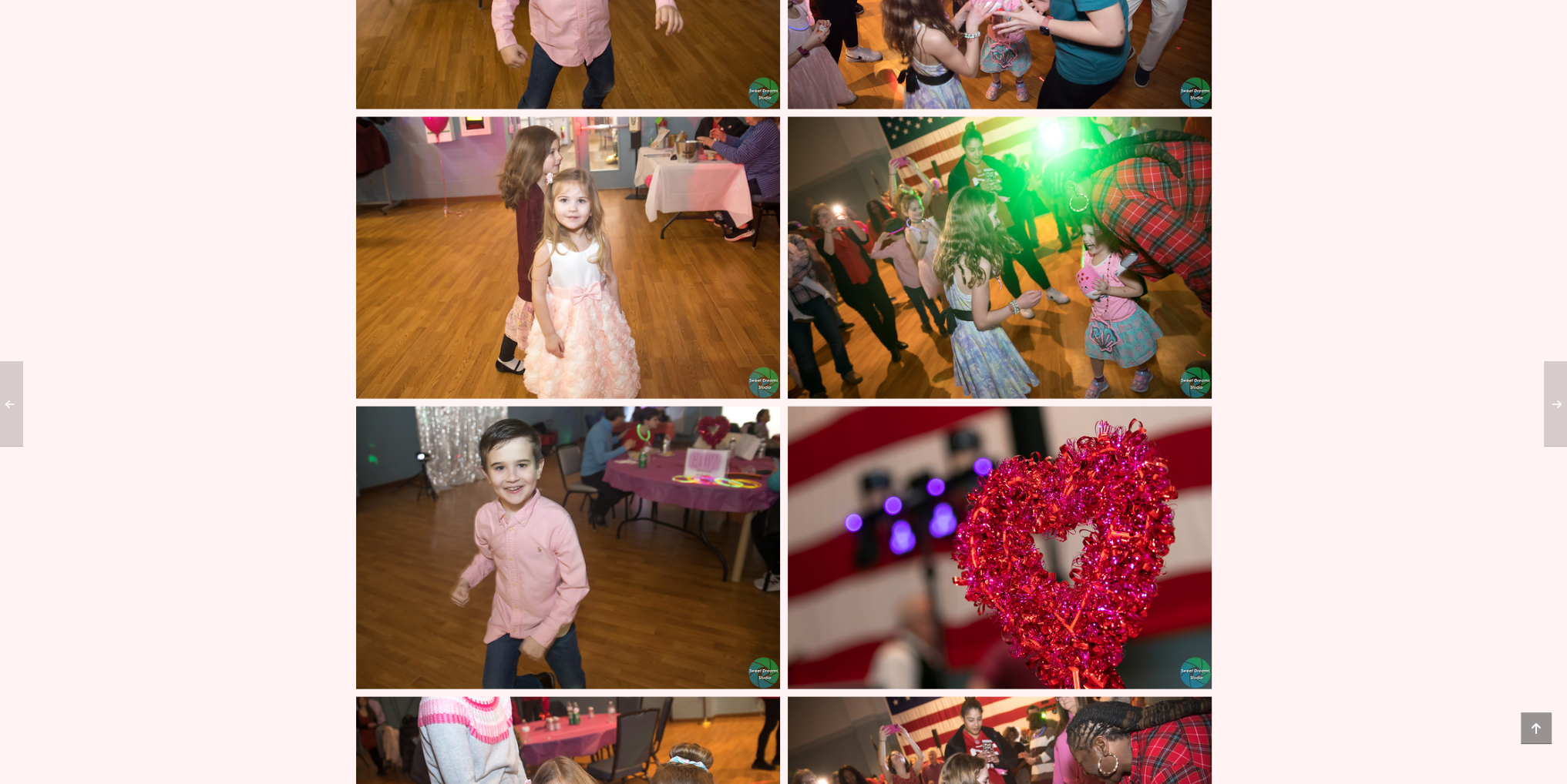
scroll to position [20411, 0]
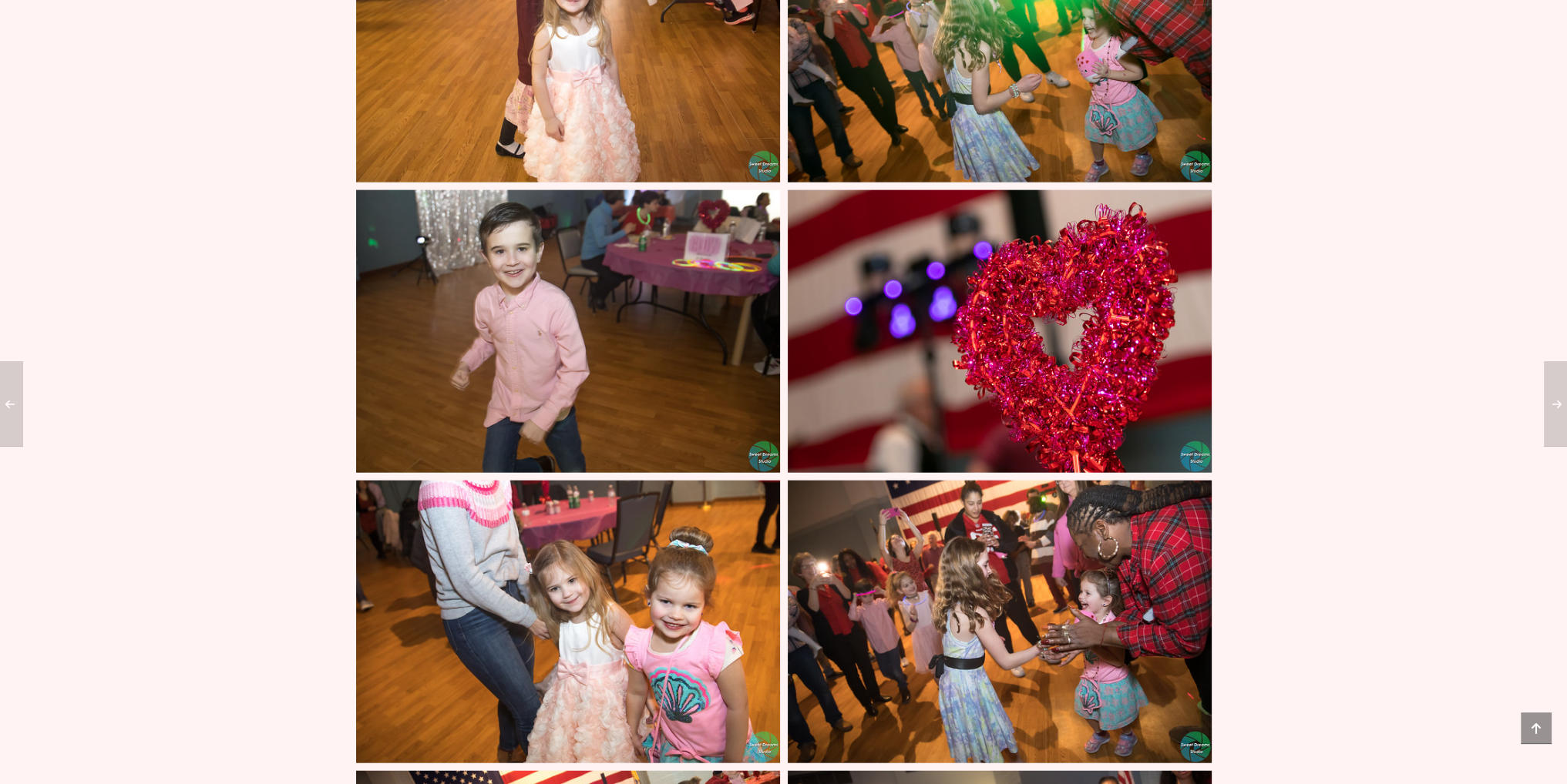
click at [466, 325] on img at bounding box center [567, 331] width 423 height 283
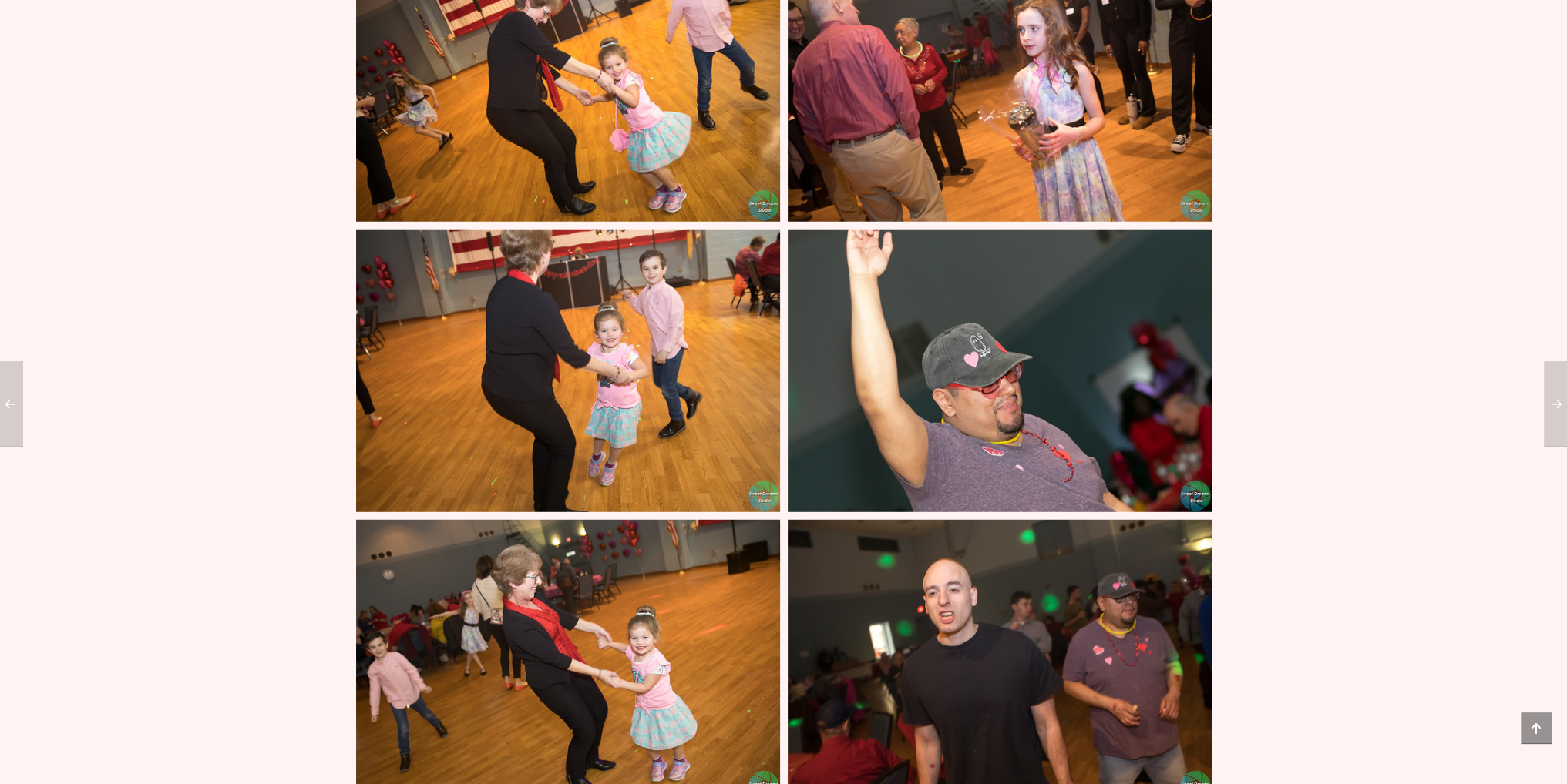
scroll to position [21567, 0]
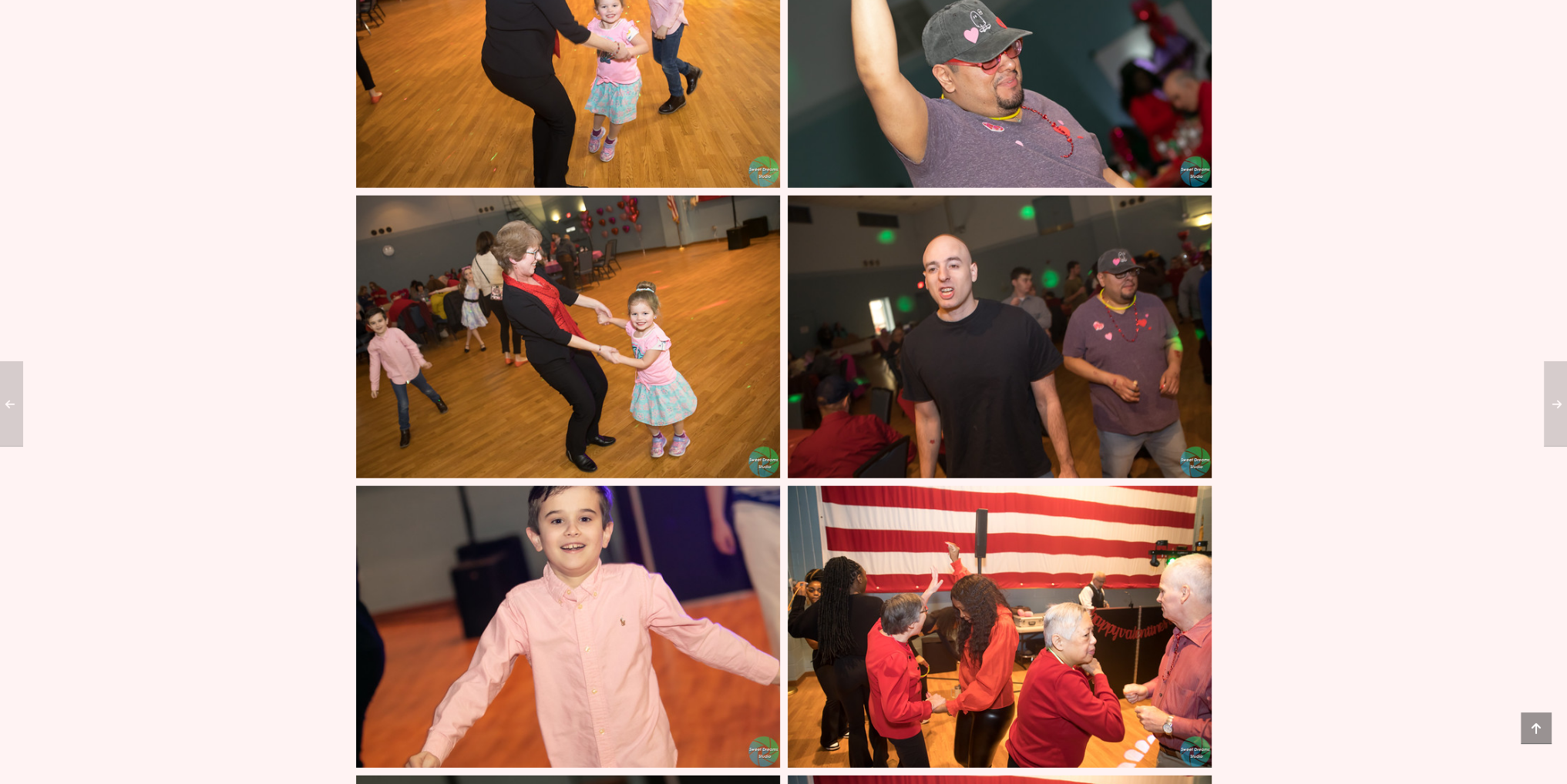
click at [980, 244] on img at bounding box center [999, 337] width 423 height 283
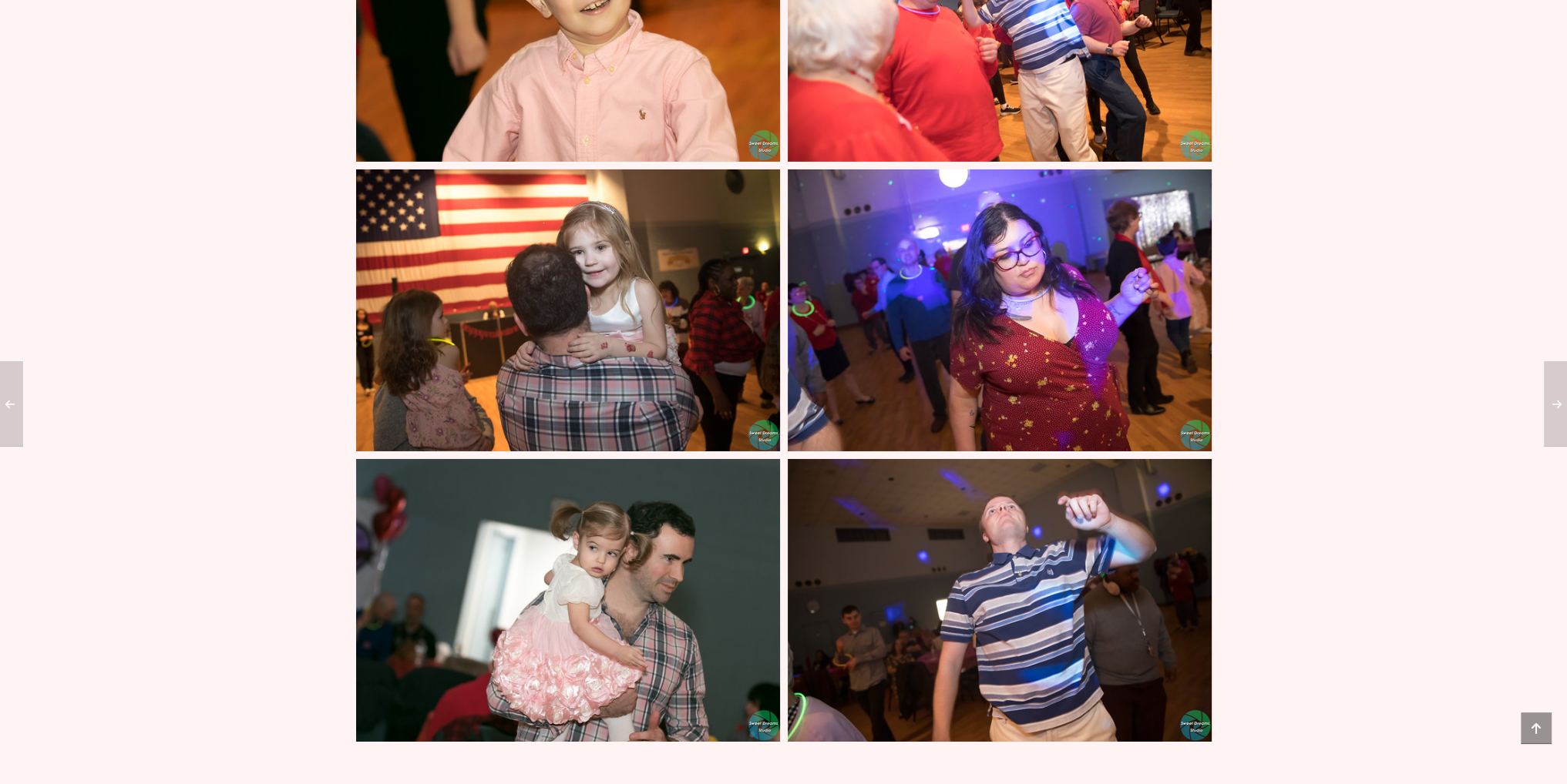
scroll to position [23030, 0]
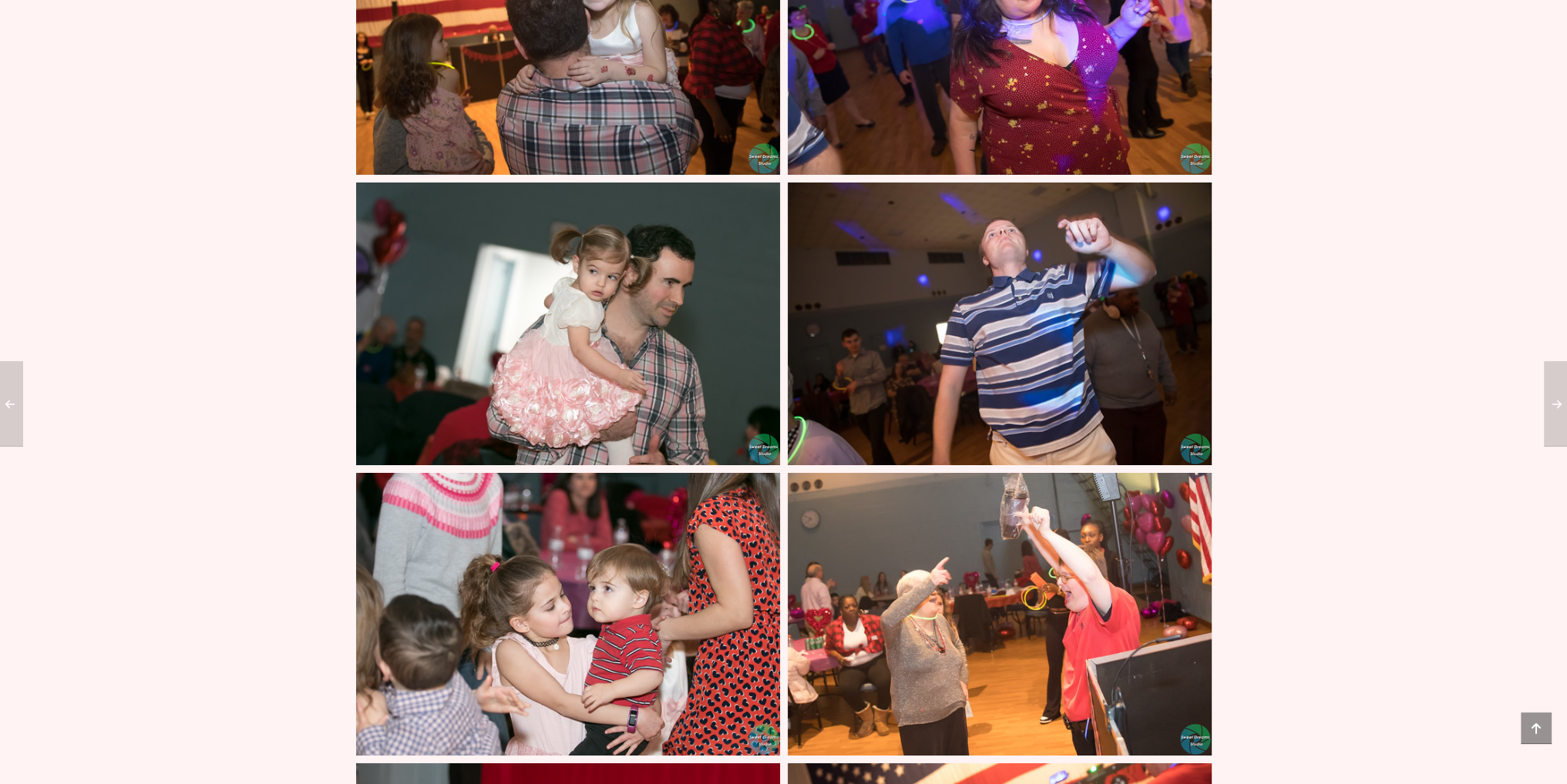
click at [1006, 275] on img at bounding box center [999, 324] width 423 height 283
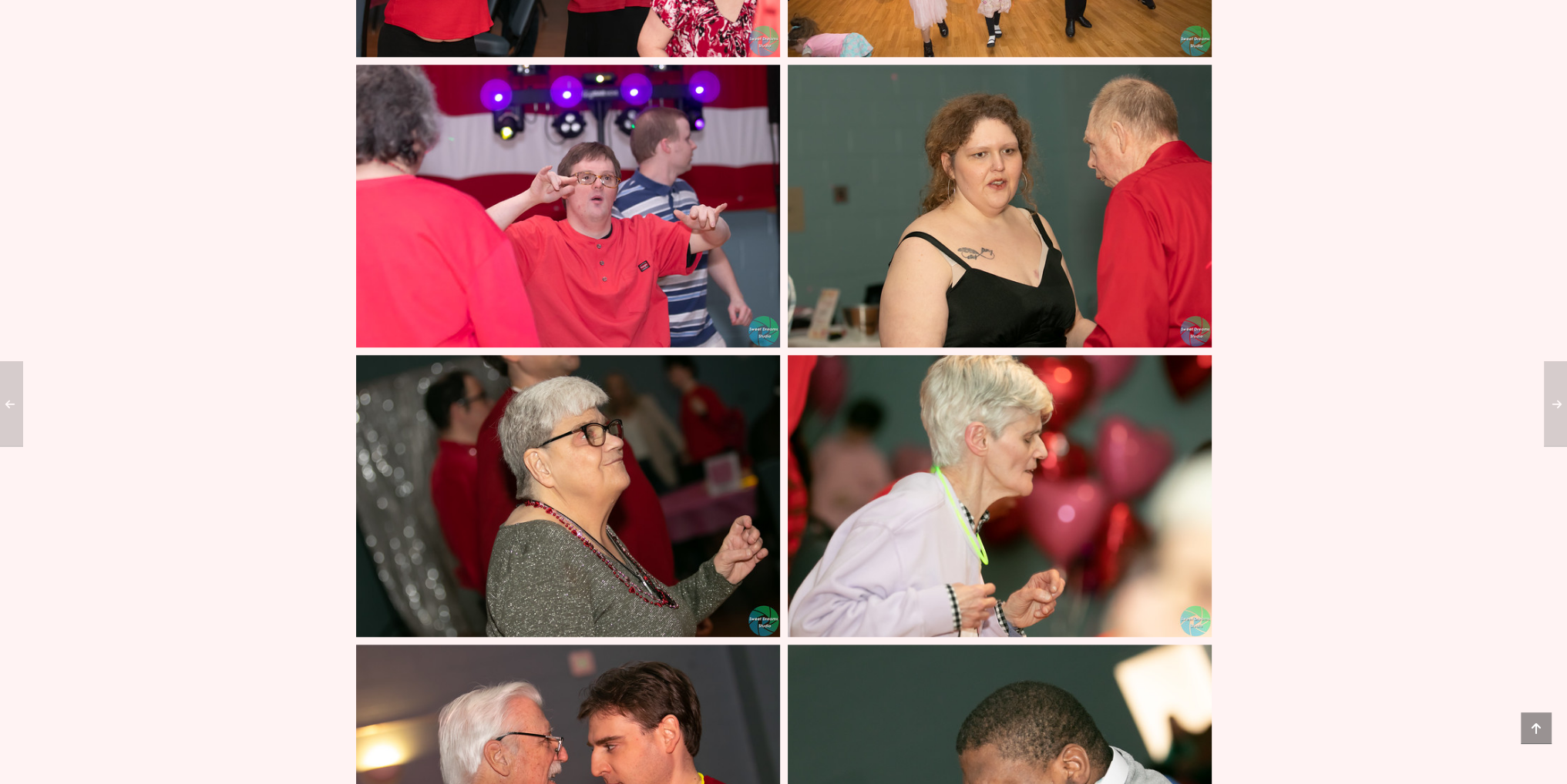
scroll to position [24956, 0]
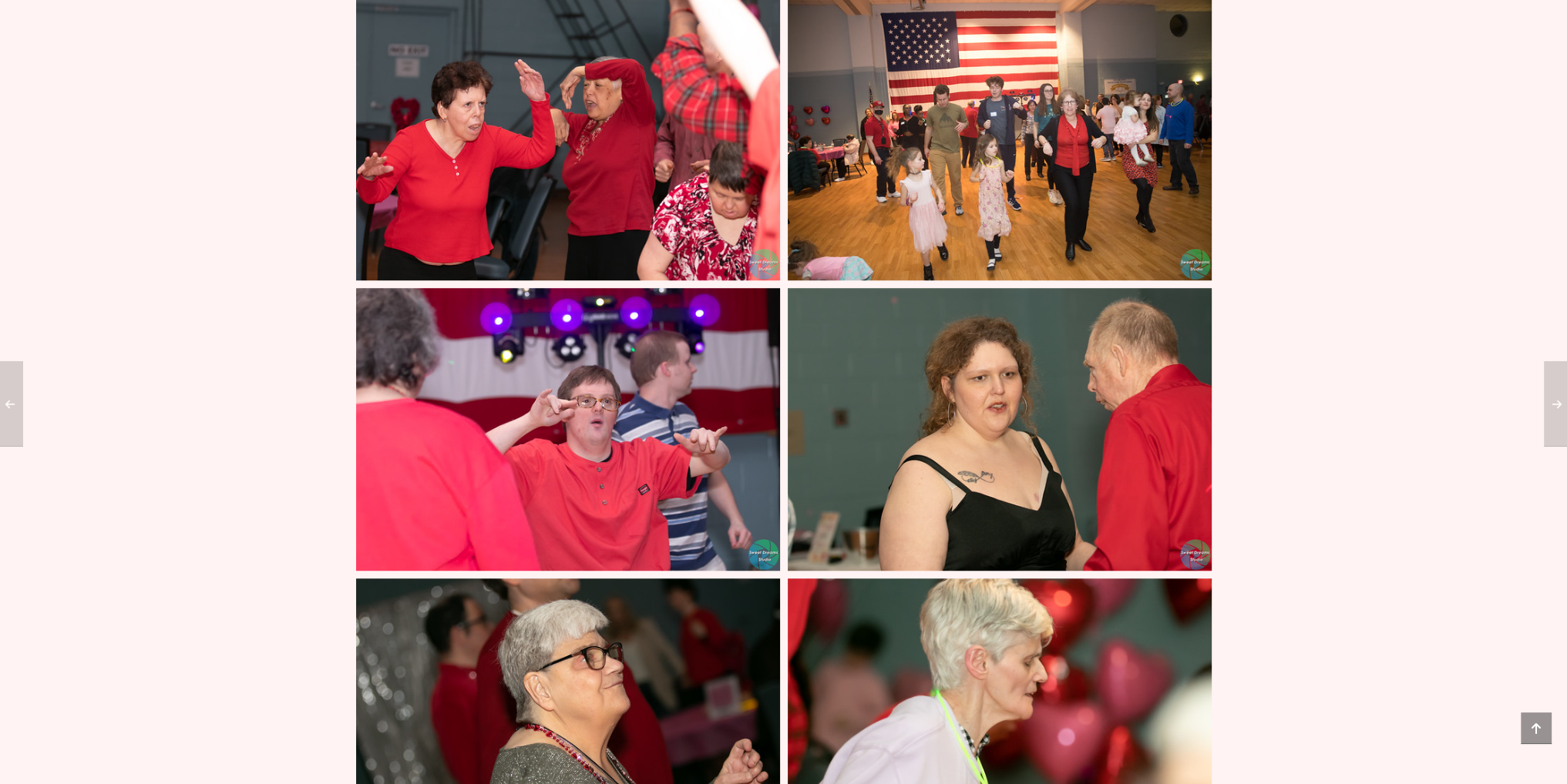
click at [626, 374] on img at bounding box center [567, 429] width 423 height 283
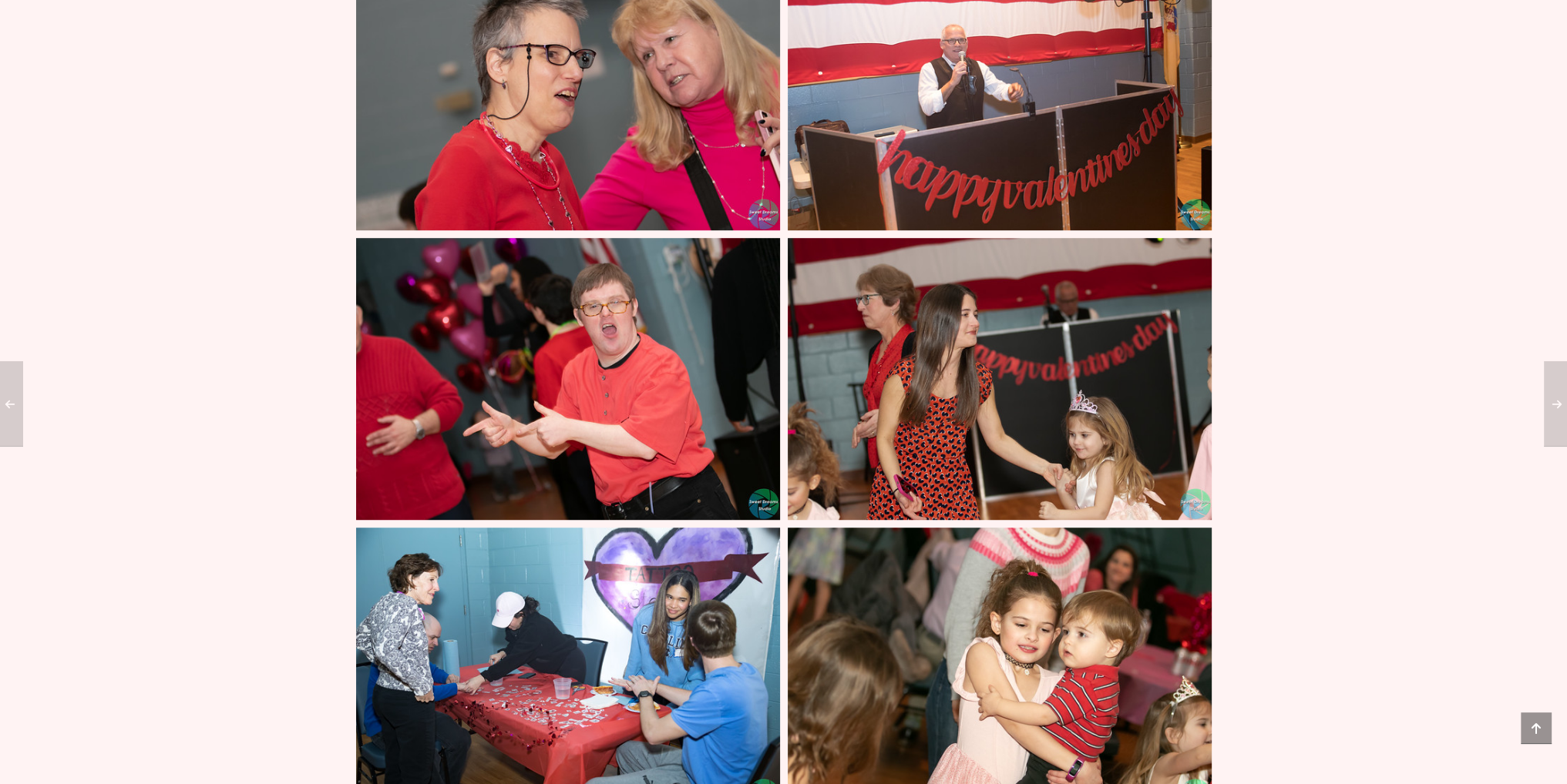
scroll to position [16591, 0]
